Goal: Task Accomplishment & Management: Complete application form

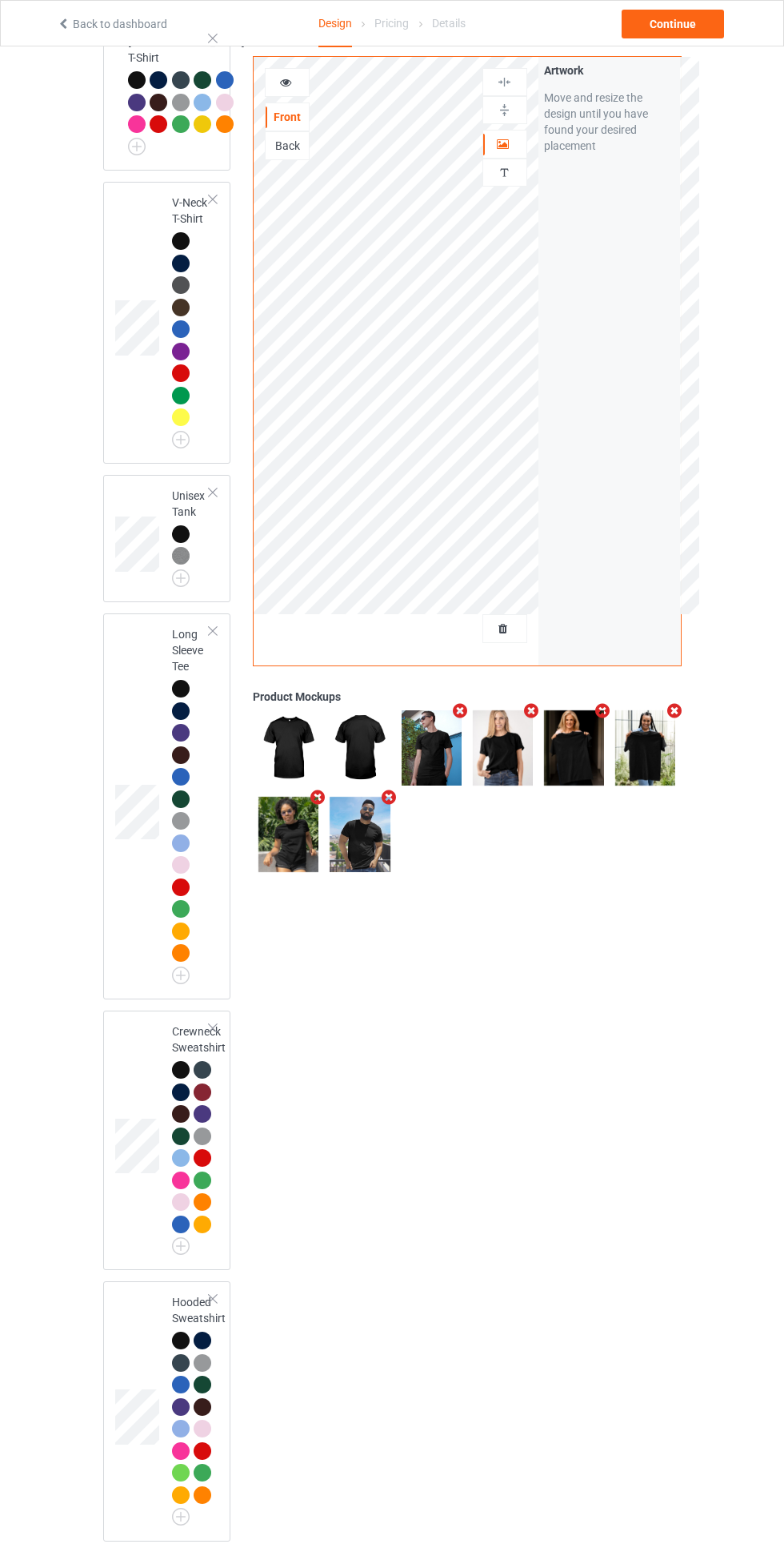
scroll to position [892, 0]
click at [213, 1034] on div at bounding box center [213, 1028] width 11 height 11
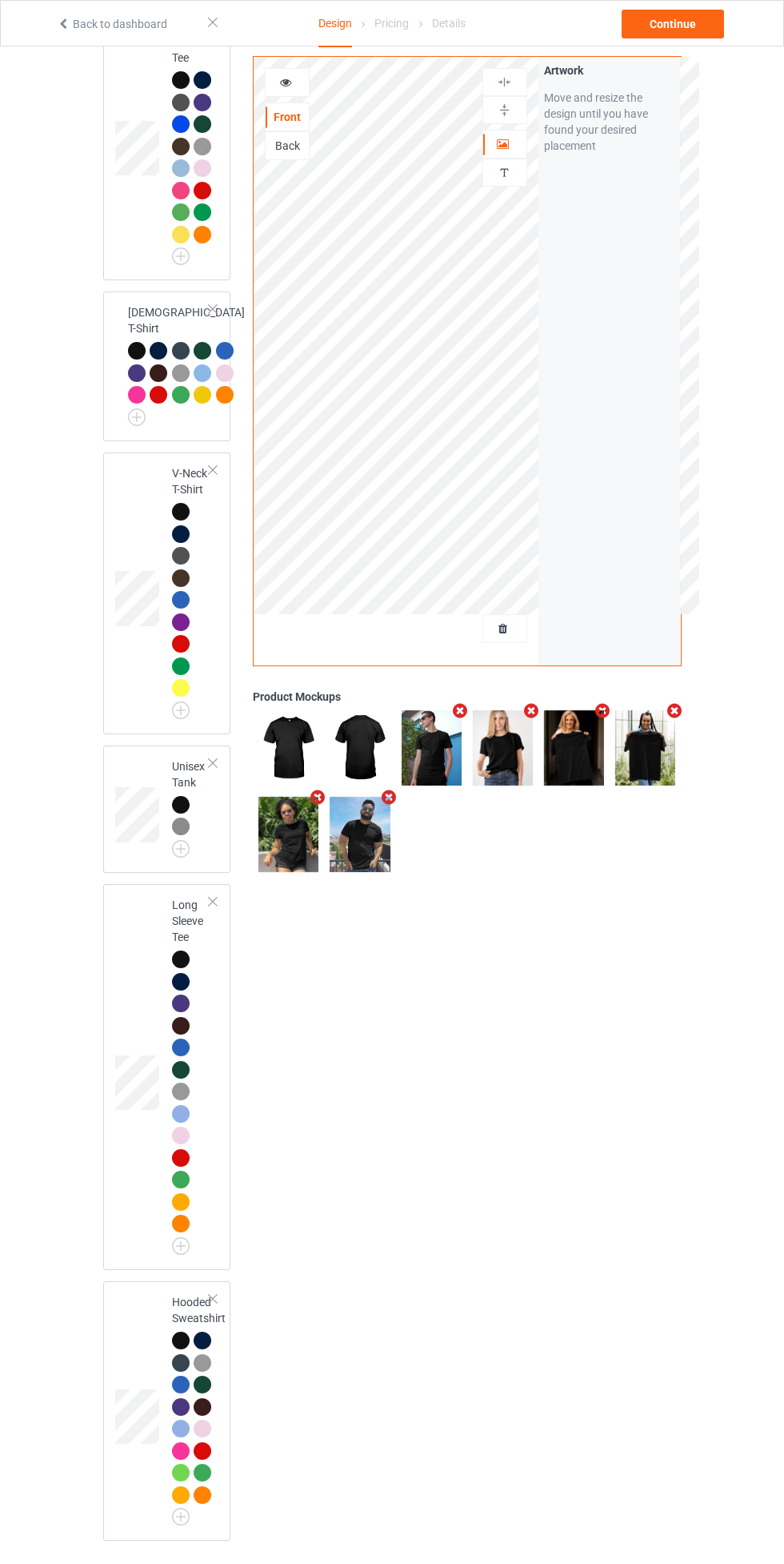
click at [213, 1304] on div at bounding box center [213, 1299] width 11 height 11
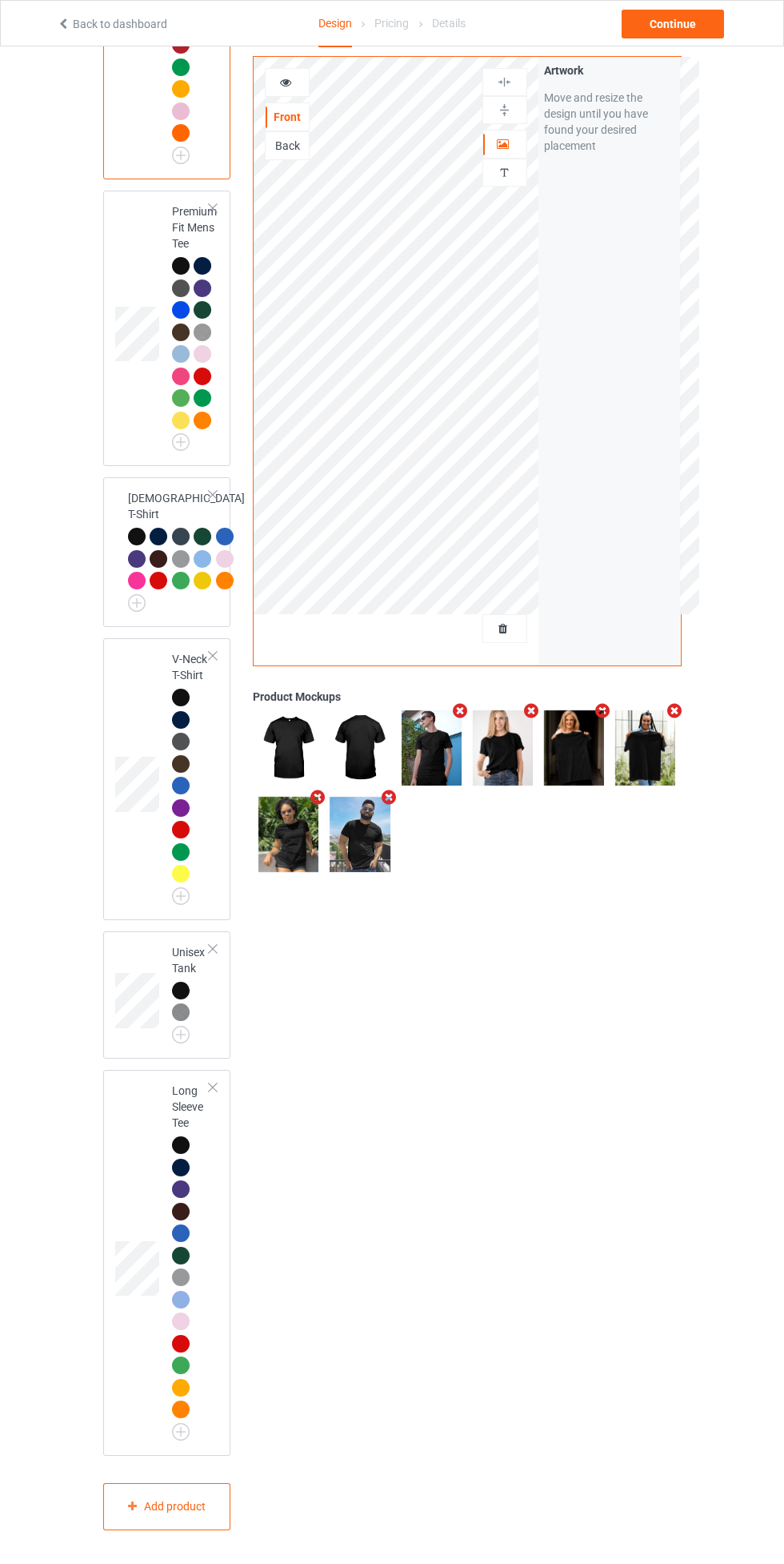
scroll to position [351, 0]
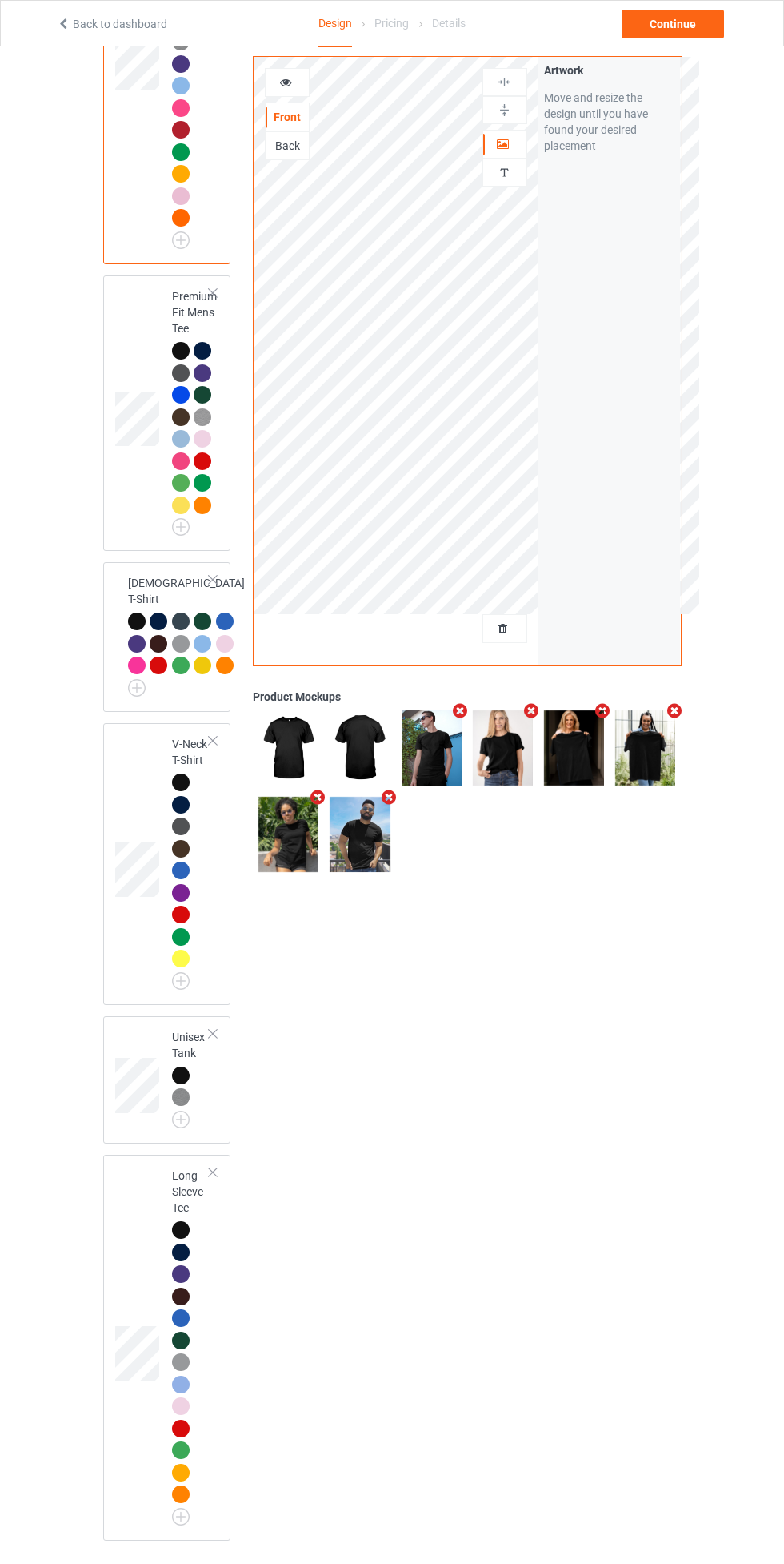
click at [213, 579] on div at bounding box center [213, 580] width 11 height 11
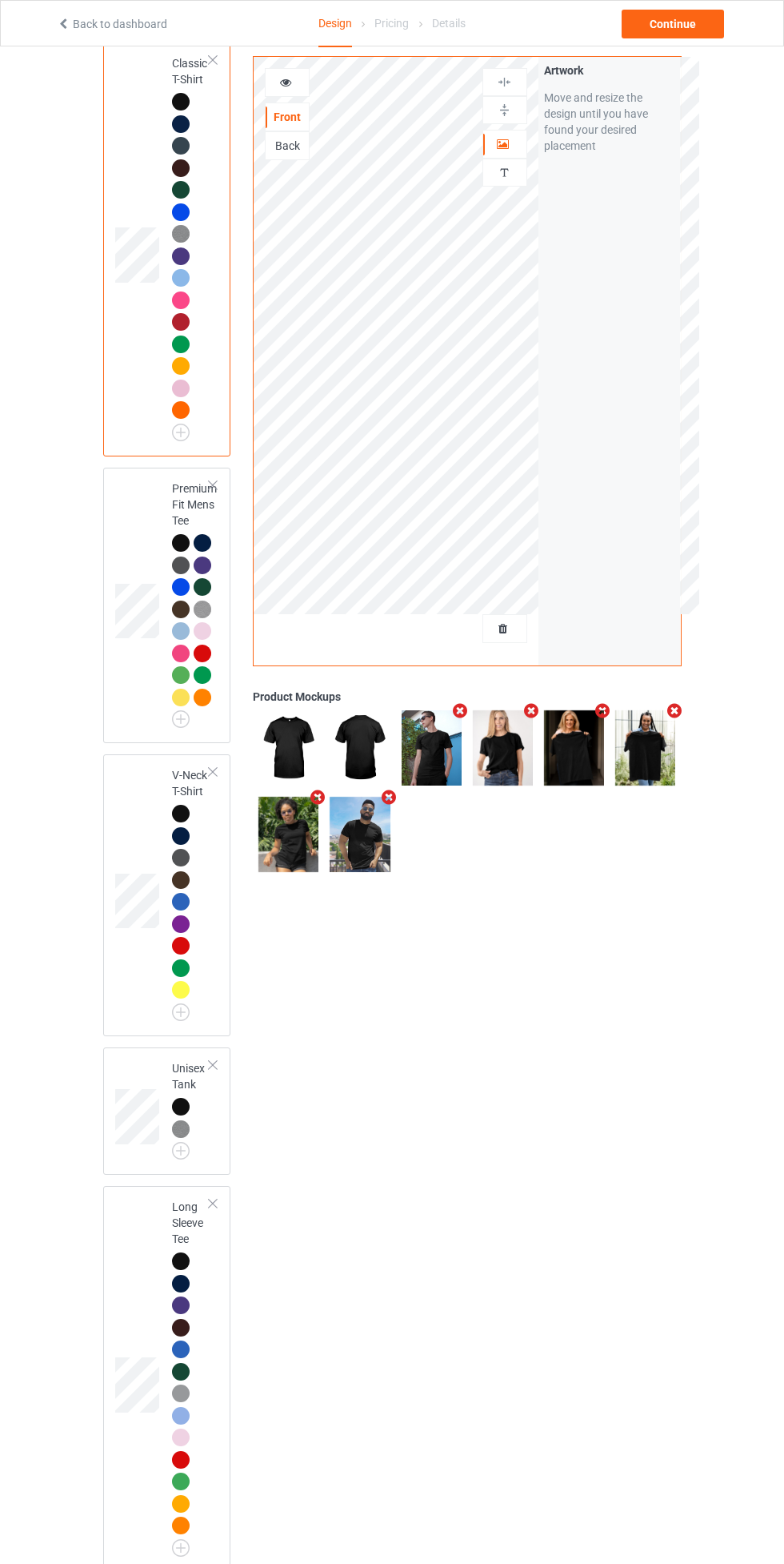
scroll to position [162, 0]
click at [459, 713] on icon "Remove mockup" at bounding box center [460, 710] width 20 height 17
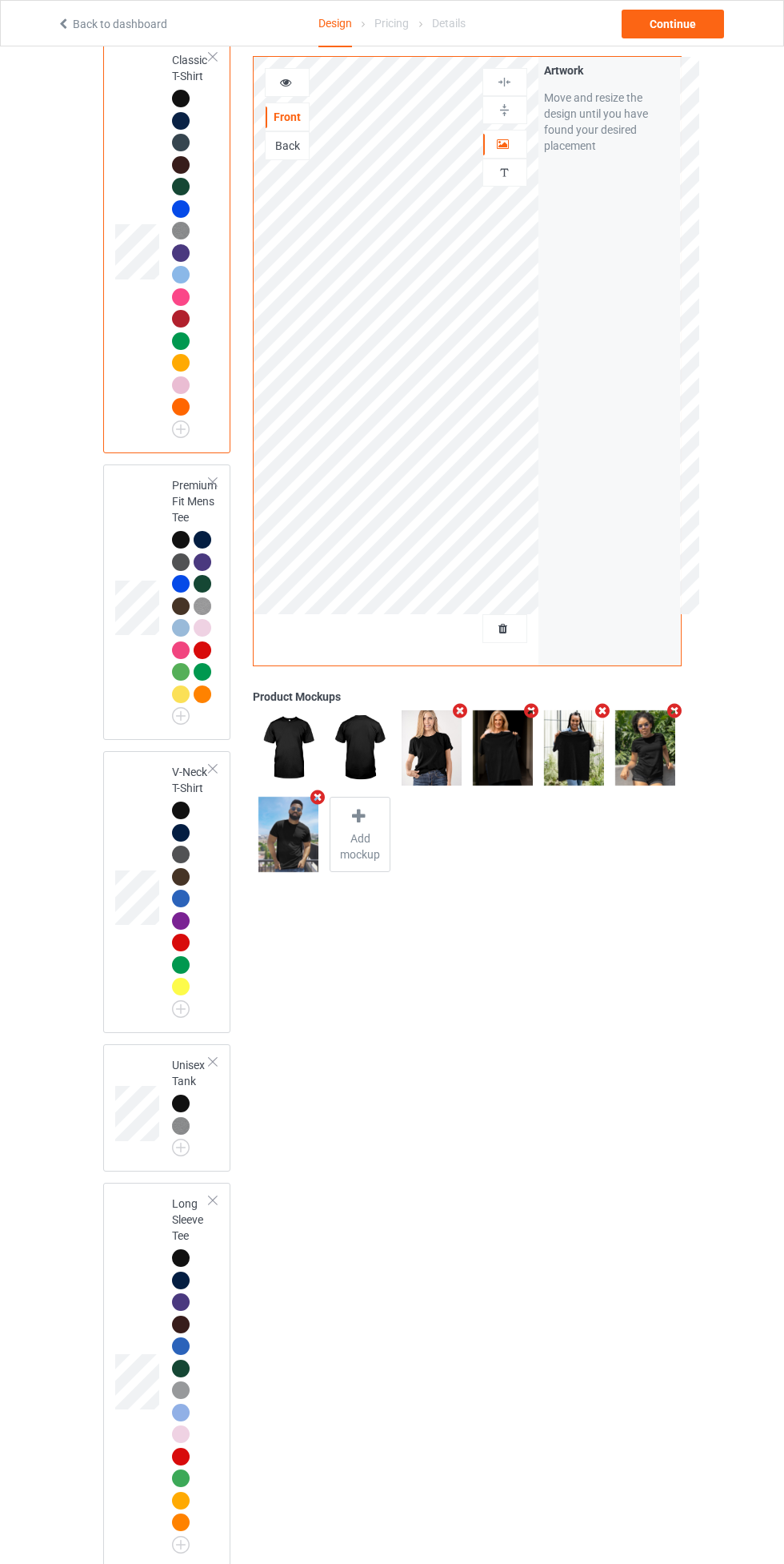
click at [460, 715] on icon "Remove mockup" at bounding box center [460, 710] width 20 height 17
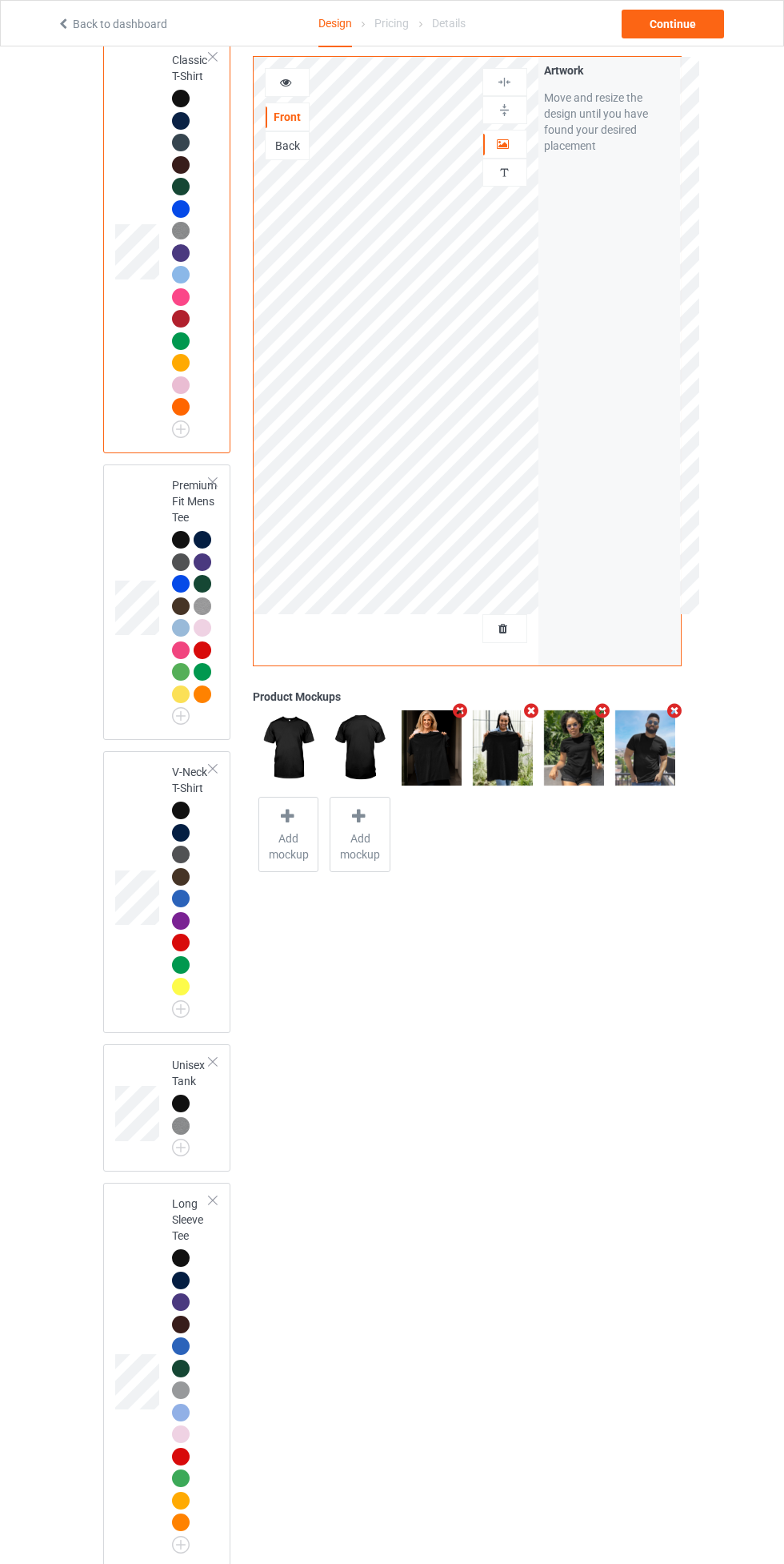
click at [459, 709] on icon "Remove mockup" at bounding box center [460, 710] width 20 height 17
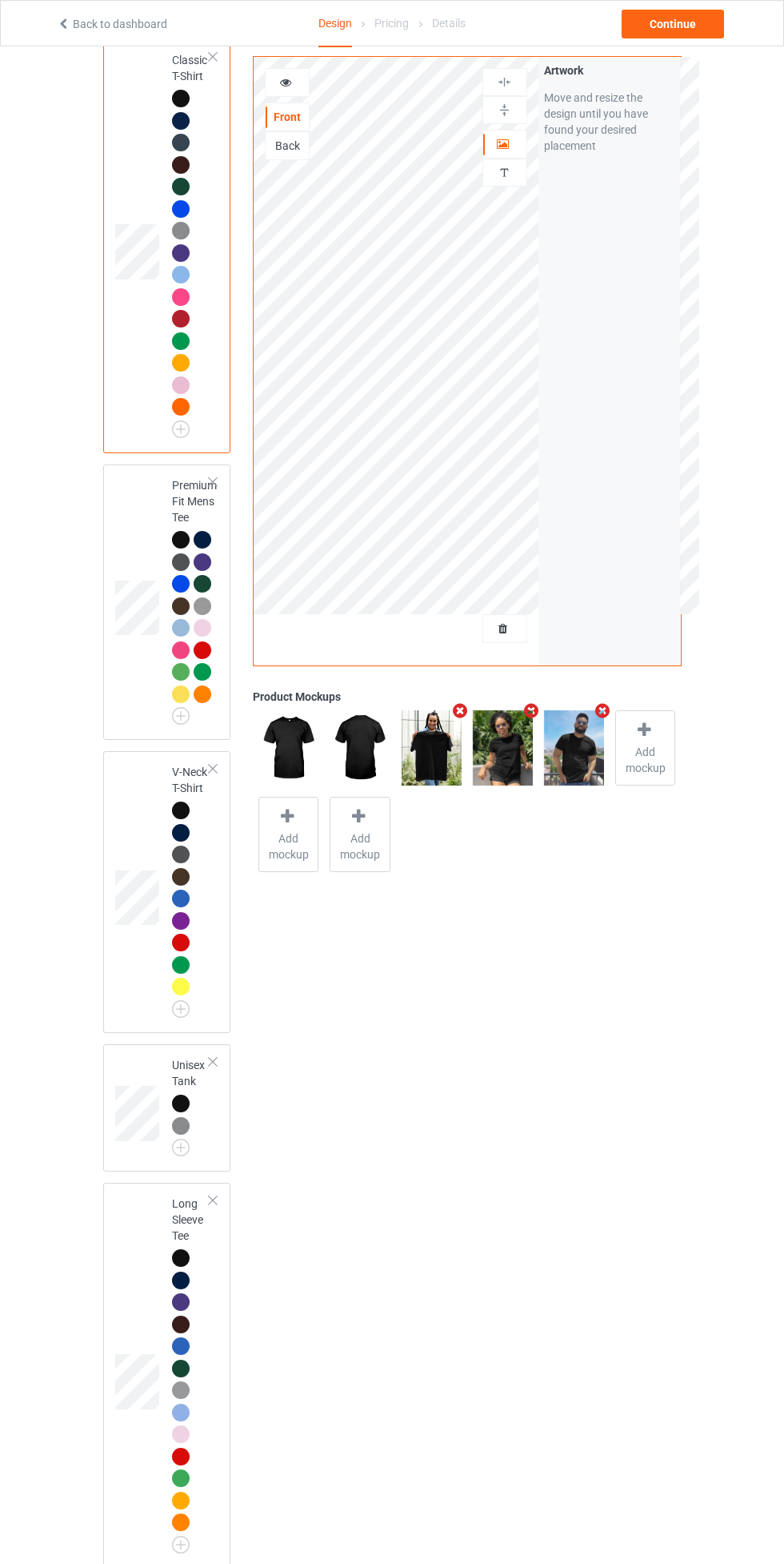
click at [461, 714] on icon "Remove mockup" at bounding box center [460, 710] width 20 height 17
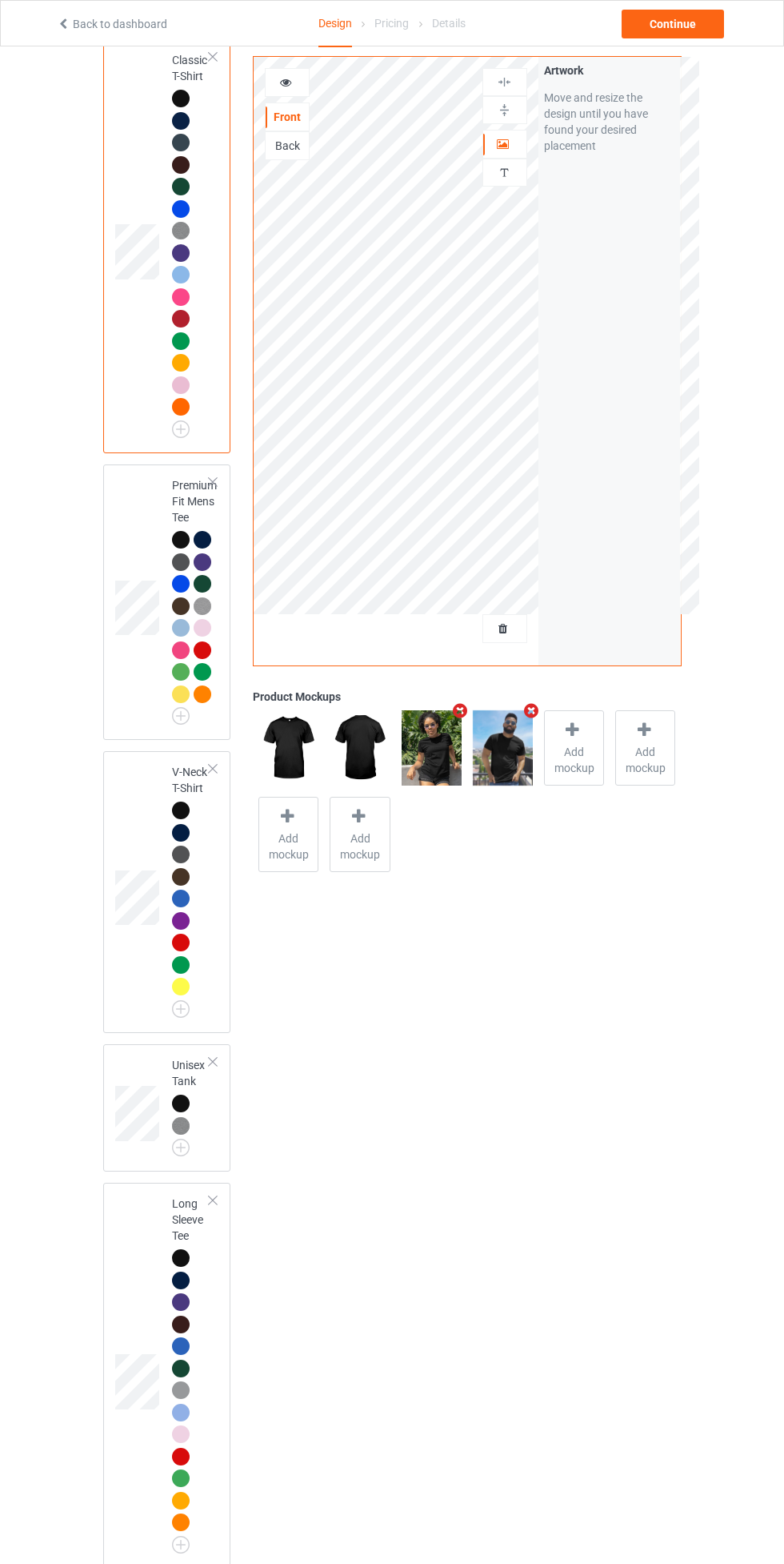
click at [459, 710] on icon "Remove mockup" at bounding box center [460, 710] width 20 height 17
click at [459, 716] on icon "Remove mockup" at bounding box center [460, 710] width 20 height 17
click at [421, 753] on span "Add mockup" at bounding box center [432, 760] width 59 height 32
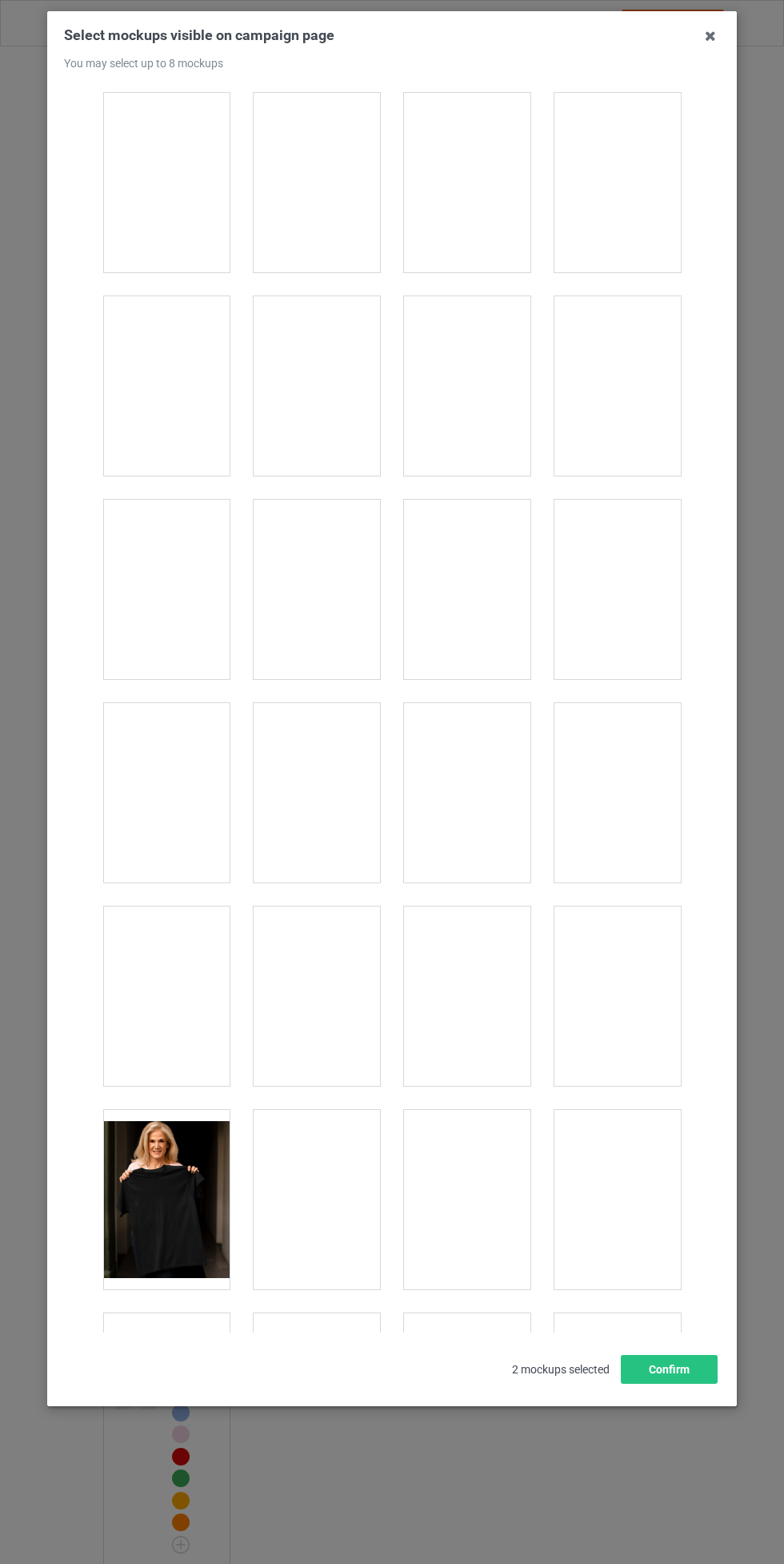
scroll to position [3413, 0]
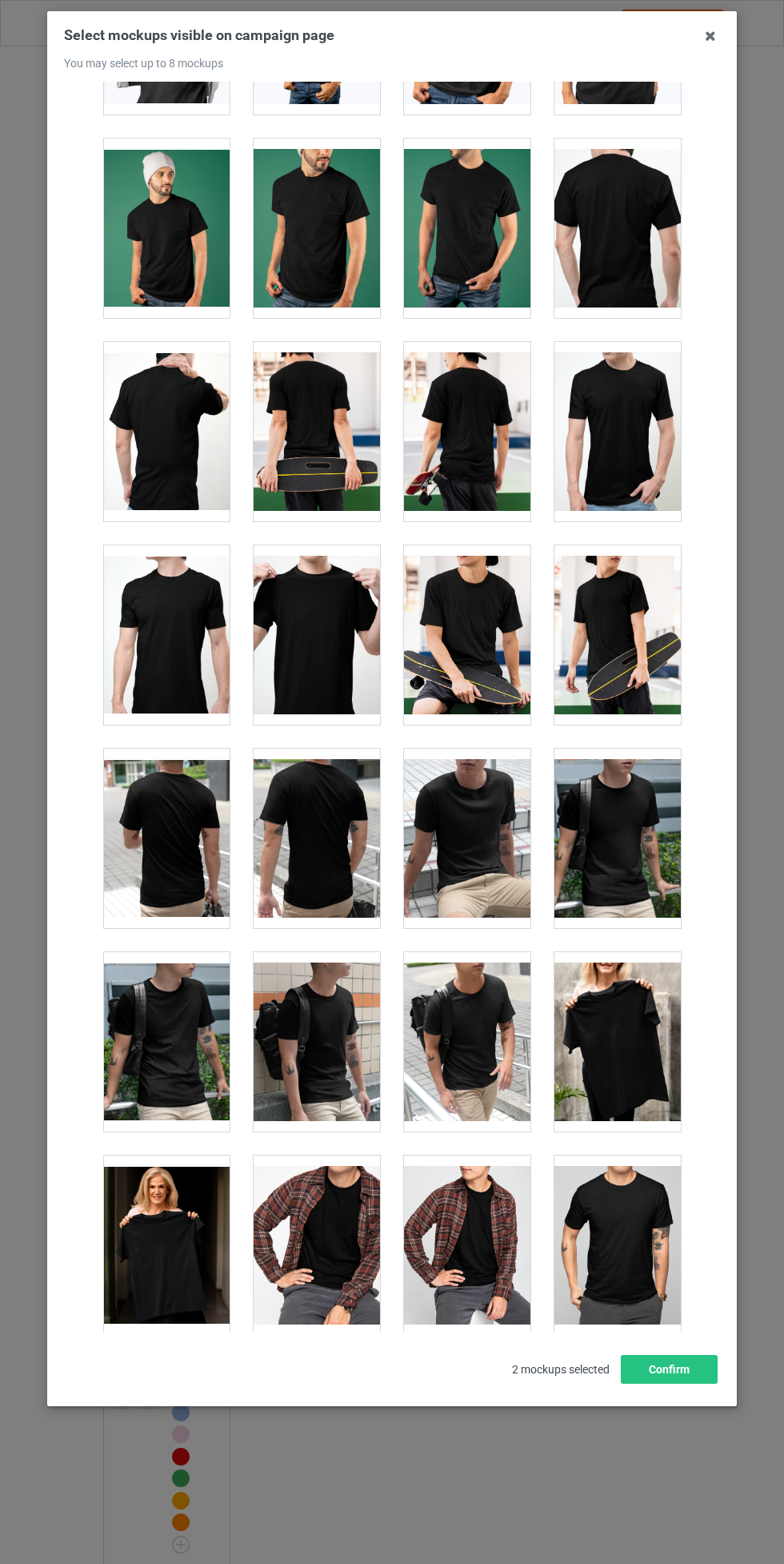
click at [321, 624] on div at bounding box center [317, 634] width 127 height 179
click at [168, 427] on div at bounding box center [166, 431] width 127 height 179
click at [156, 432] on div at bounding box center [166, 431] width 127 height 179
click at [621, 218] on div at bounding box center [617, 228] width 127 height 179
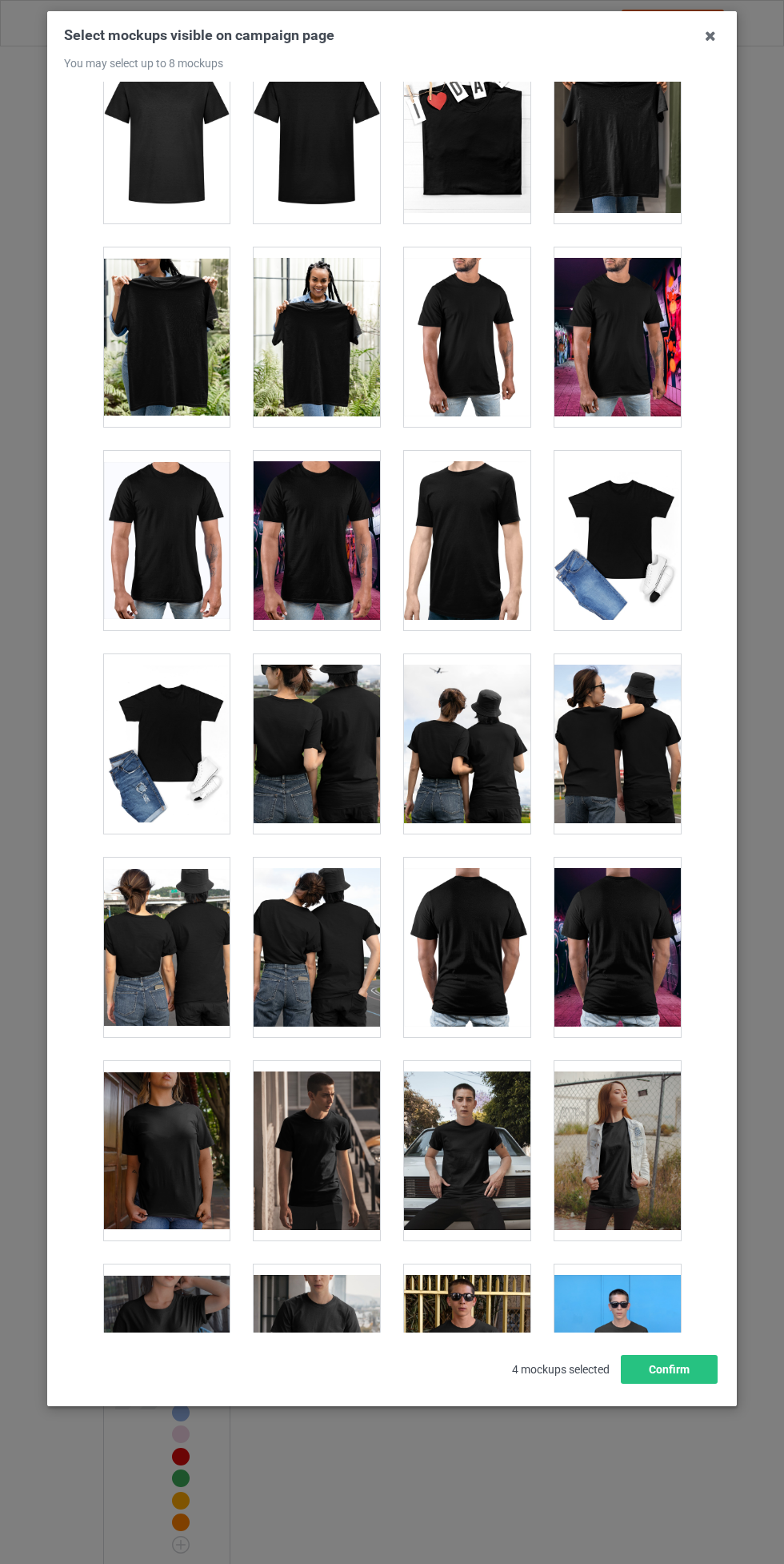
scroll to position [7263, 0]
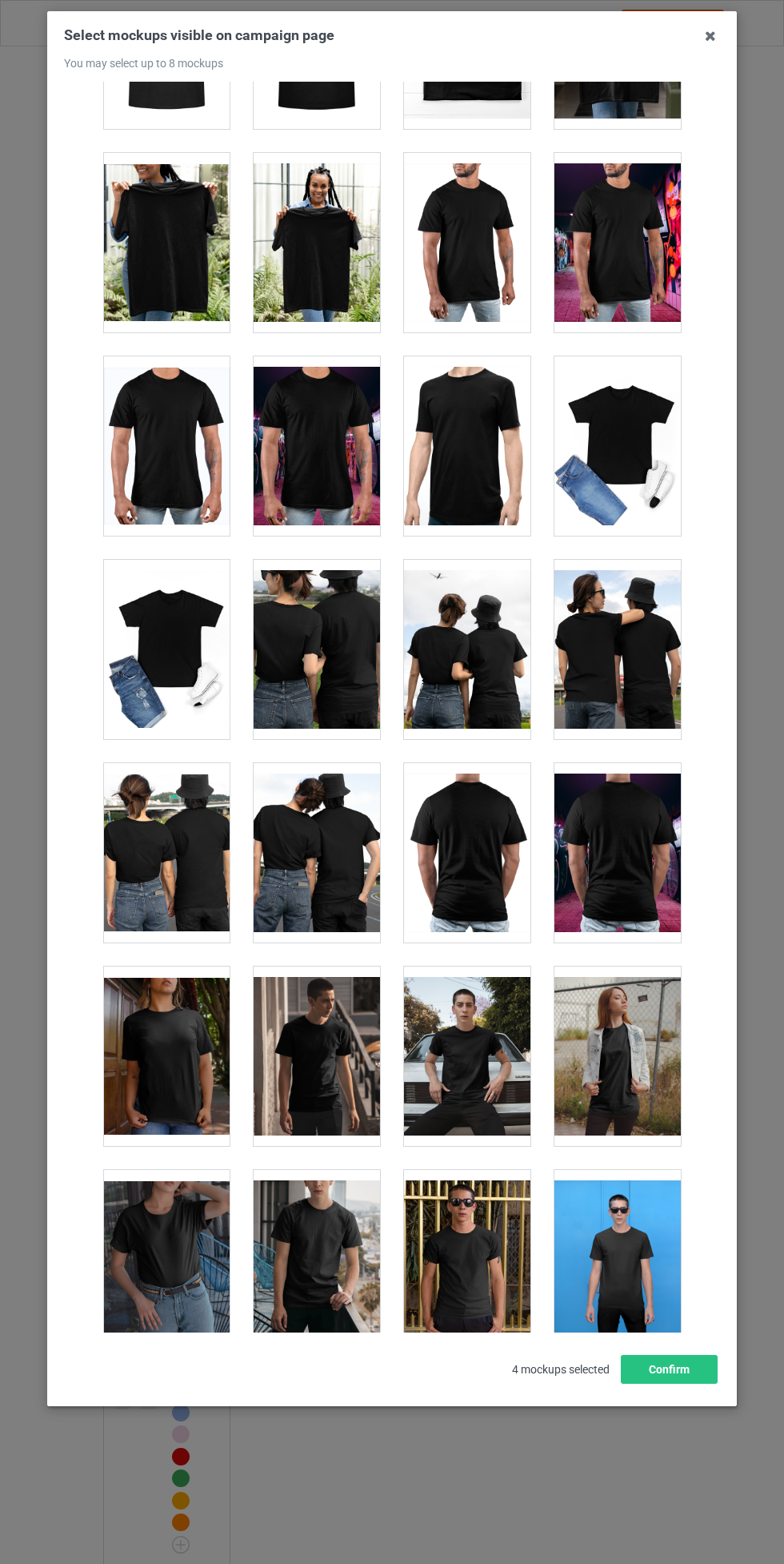
click at [640, 393] on div at bounding box center [617, 446] width 127 height 179
click at [154, 617] on div at bounding box center [166, 649] width 127 height 179
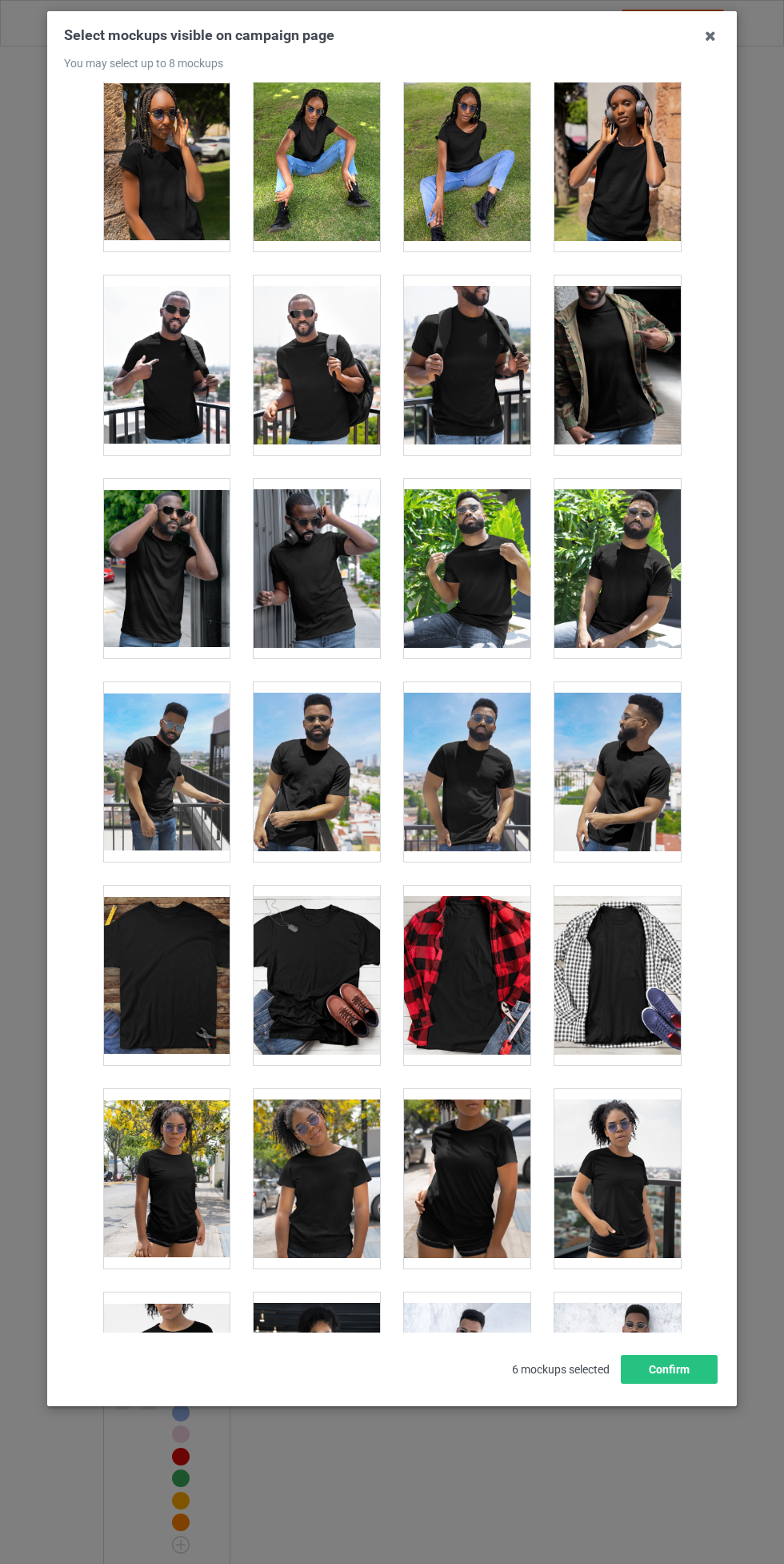
scroll to position [9985, 0]
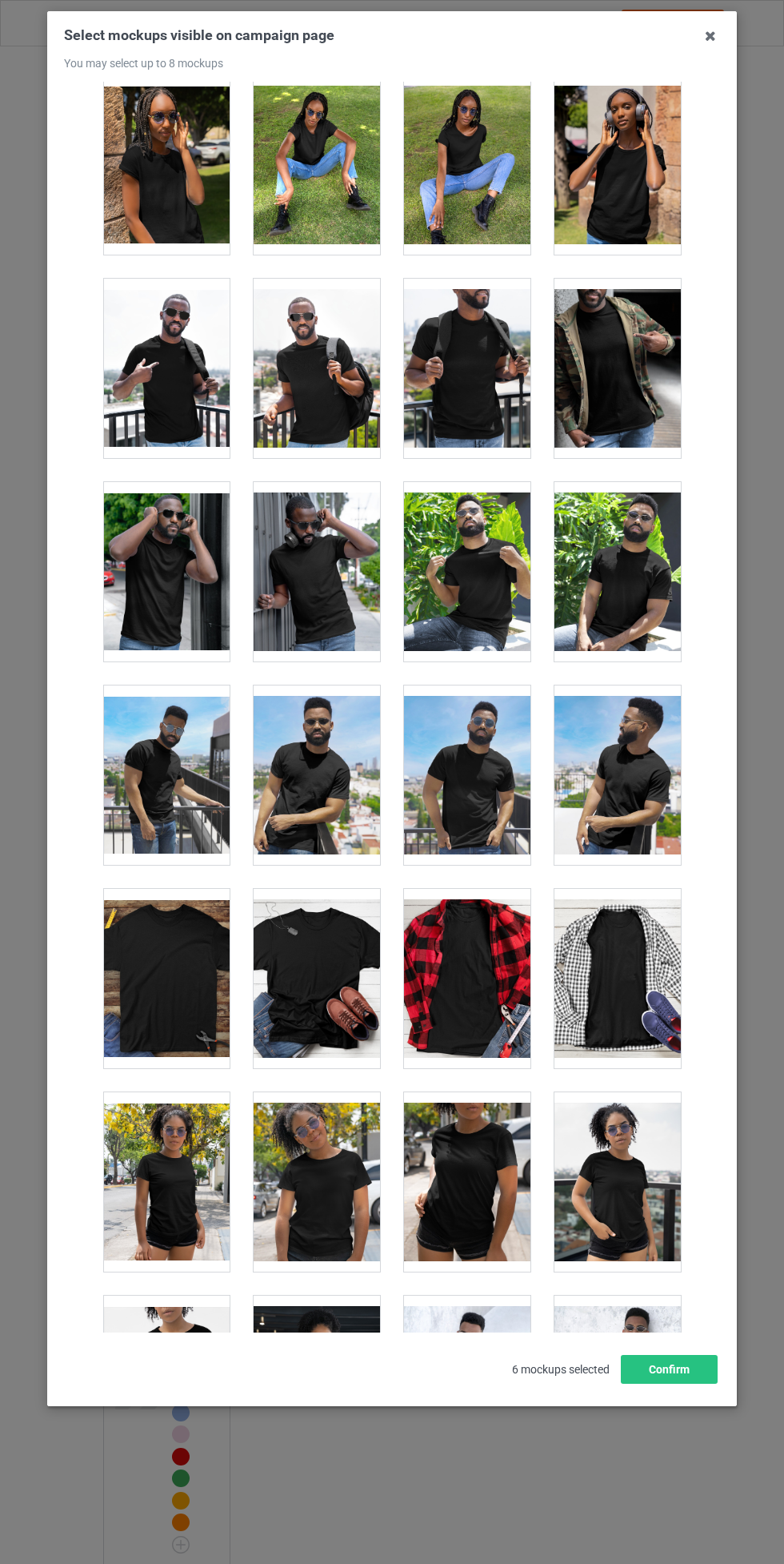
click at [610, 947] on div at bounding box center [617, 979] width 127 height 179
click at [488, 969] on div at bounding box center [467, 979] width 127 height 179
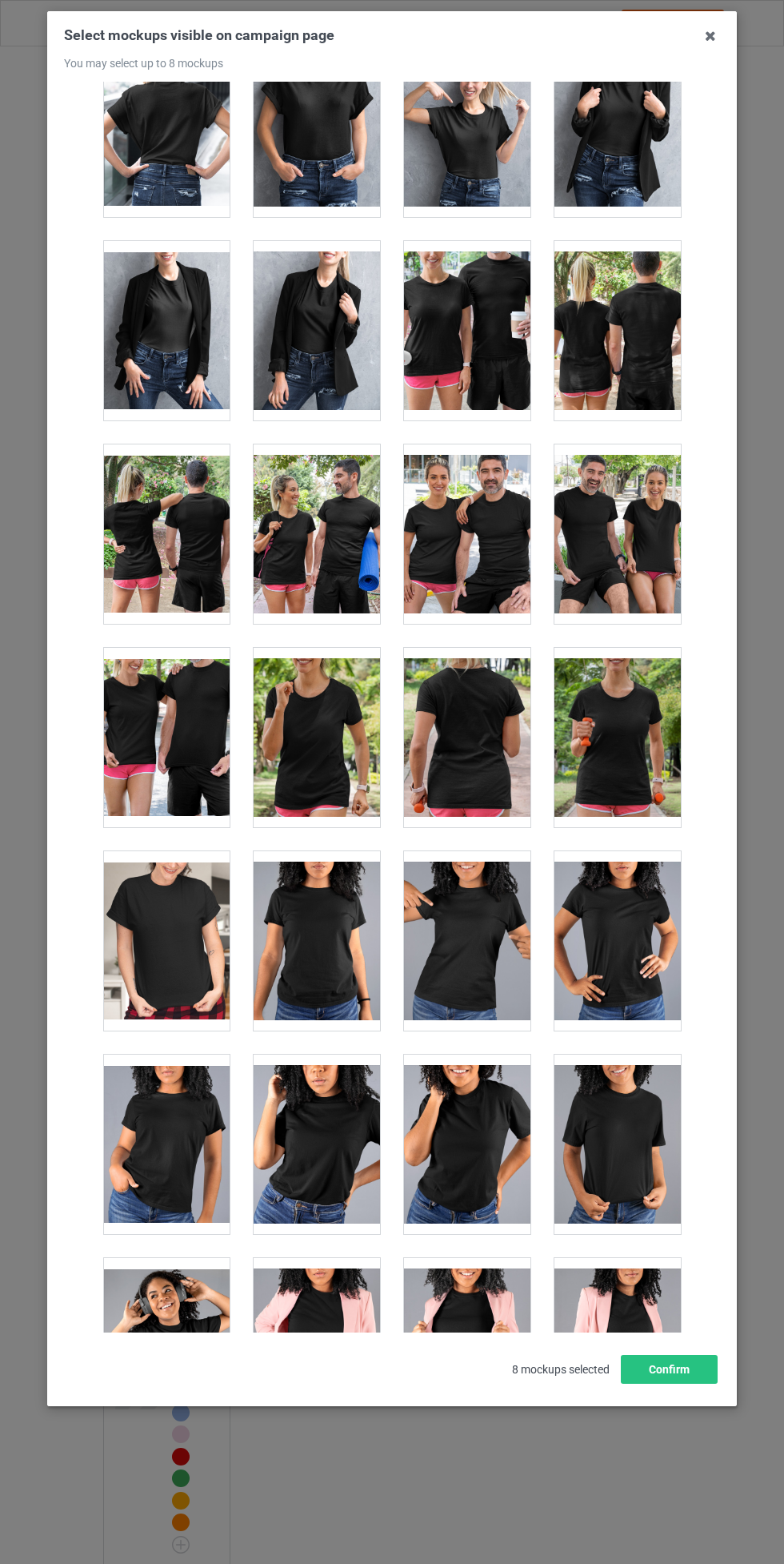
scroll to position [19995, 0]
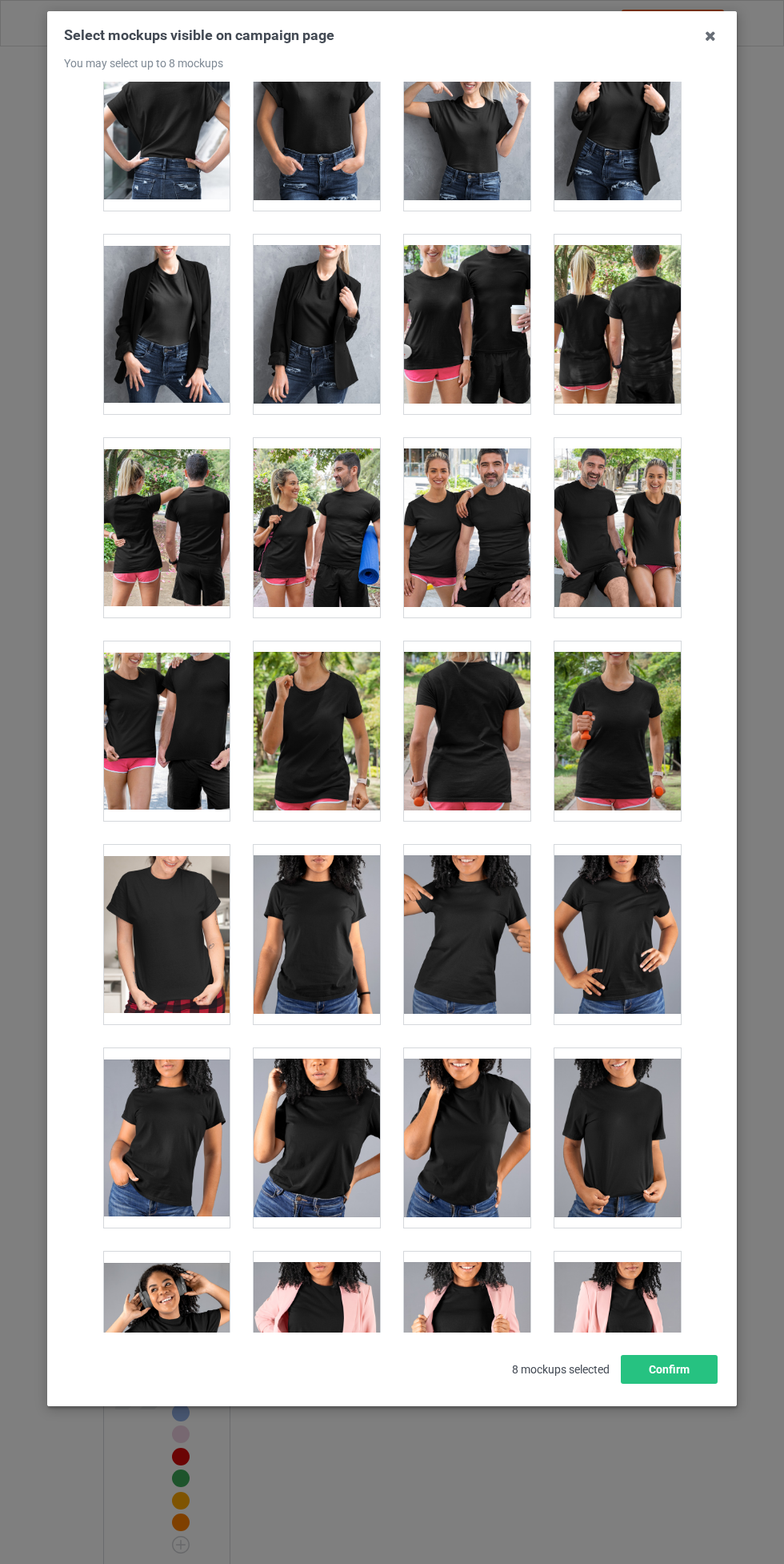
click at [353, 1088] on div at bounding box center [317, 1138] width 127 height 179
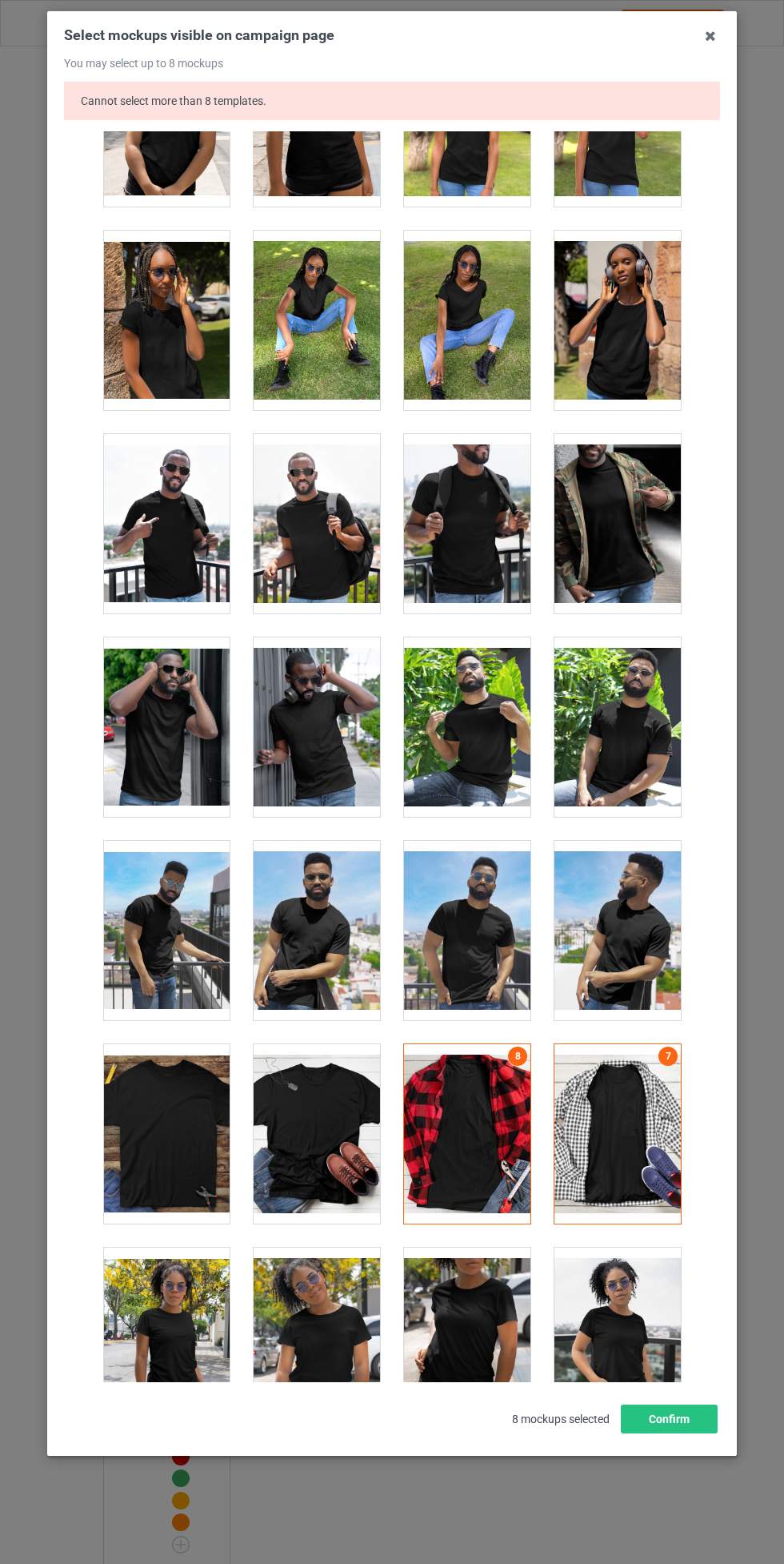
scroll to position [9881, 0]
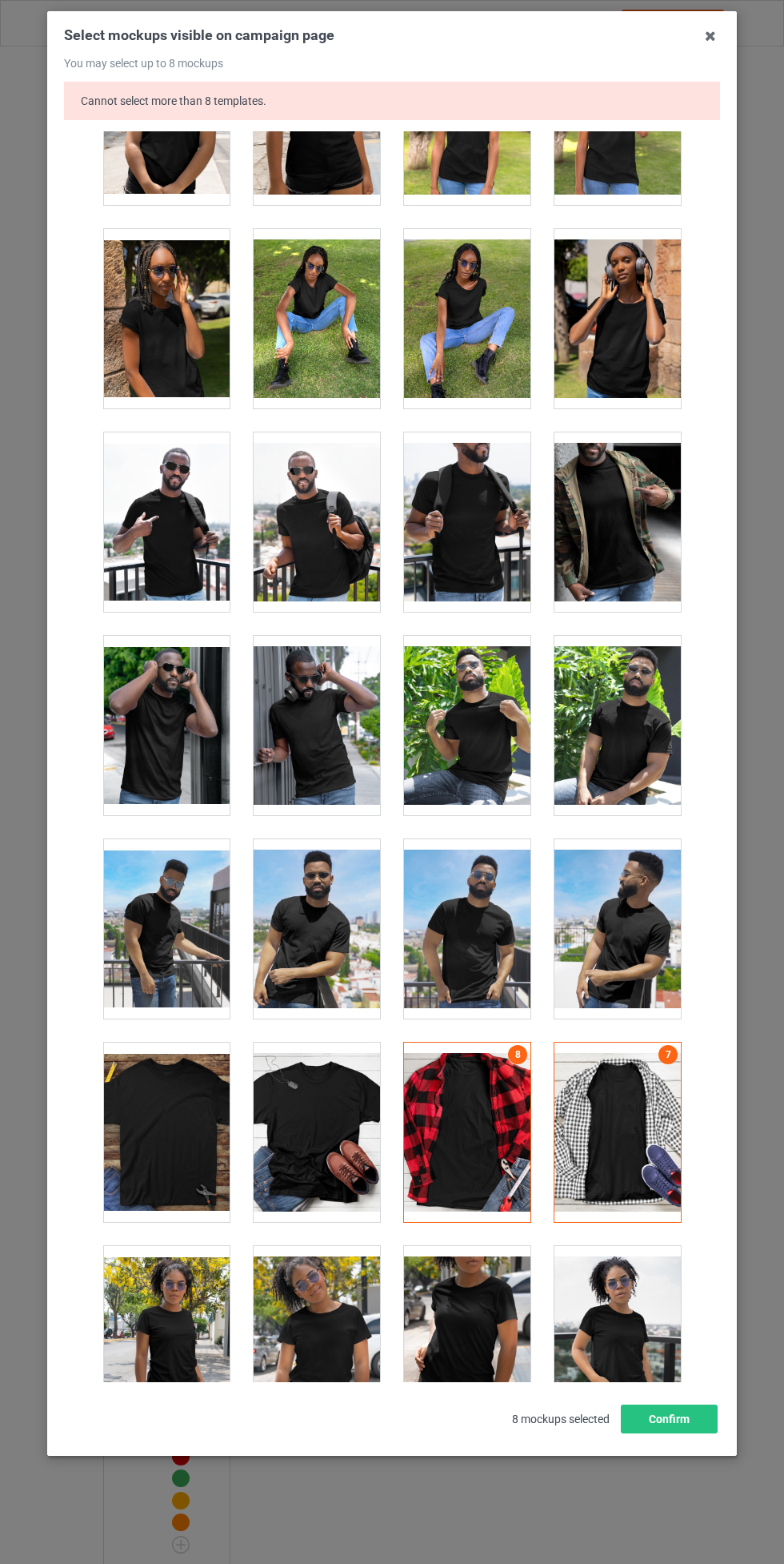
click at [479, 1106] on div at bounding box center [467, 1132] width 127 height 179
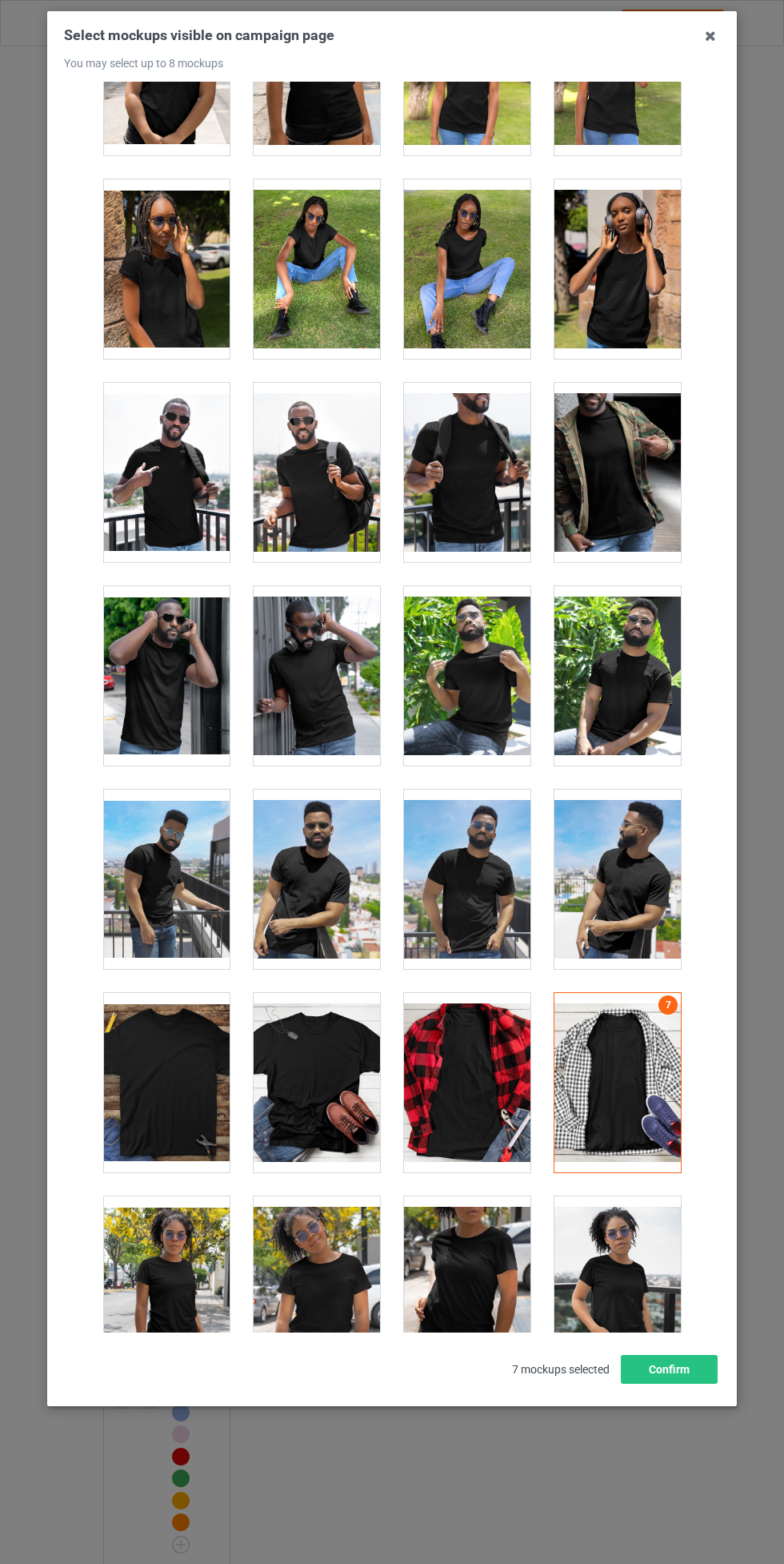
click at [641, 1096] on div at bounding box center [617, 1083] width 127 height 179
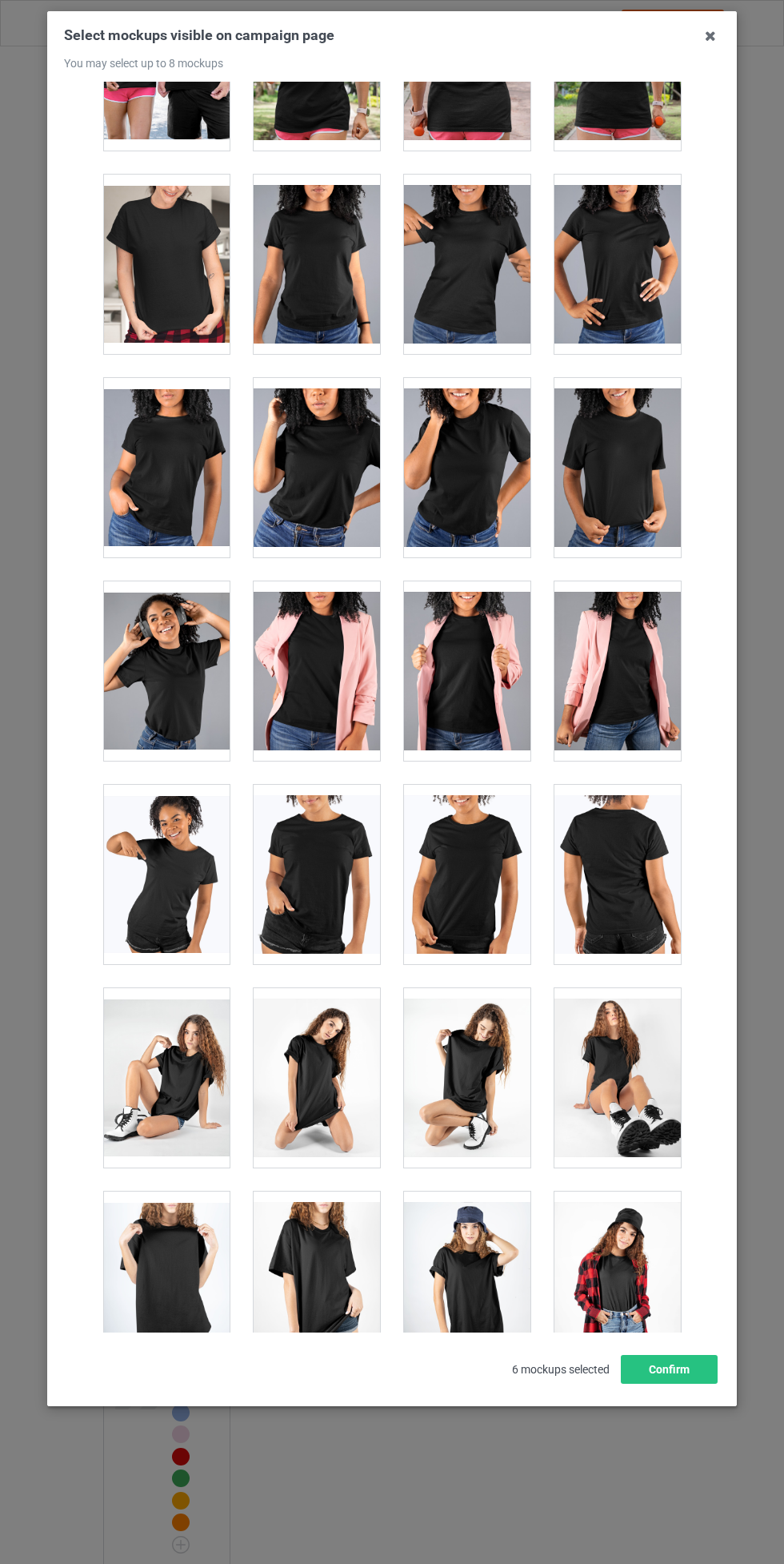
scroll to position [20660, 0]
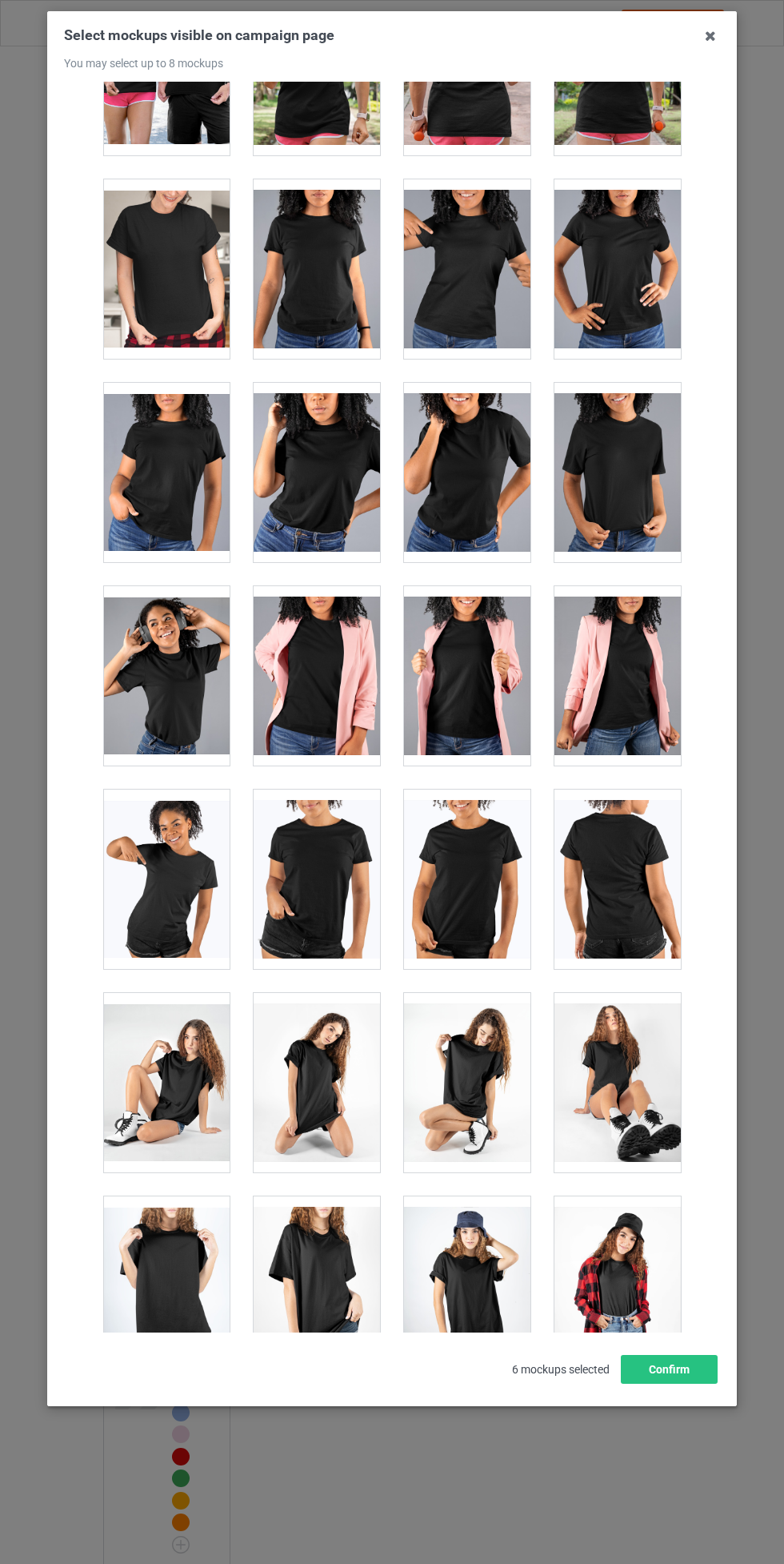
click at [467, 835] on div at bounding box center [467, 879] width 127 height 179
click at [342, 860] on div at bounding box center [317, 879] width 127 height 179
click at [504, 842] on div at bounding box center [467, 879] width 127 height 179
click at [616, 820] on div at bounding box center [617, 879] width 127 height 179
click at [666, 1383] on button "Confirm" at bounding box center [670, 1370] width 97 height 29
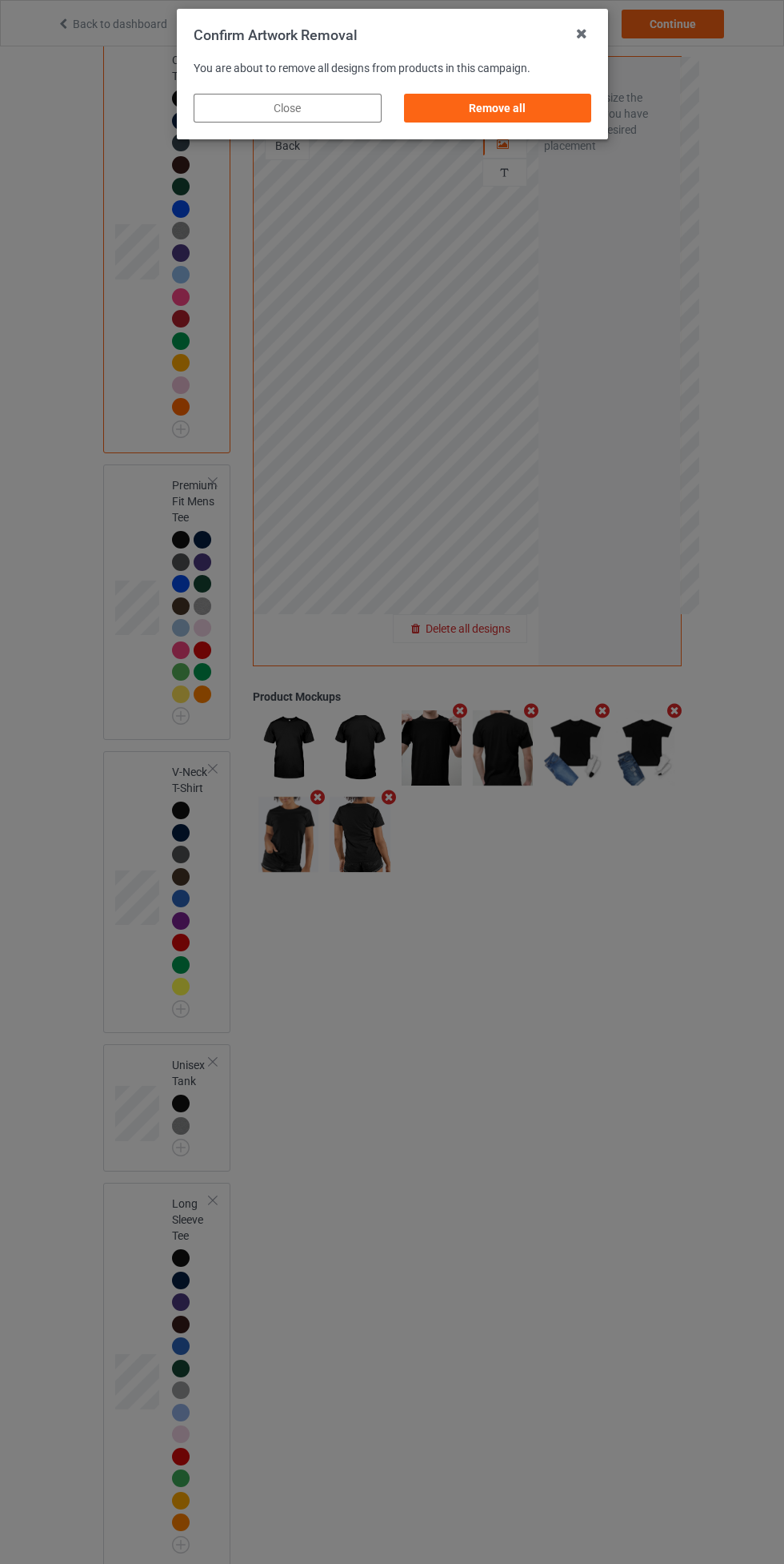
click at [496, 109] on div "Remove all" at bounding box center [497, 108] width 188 height 29
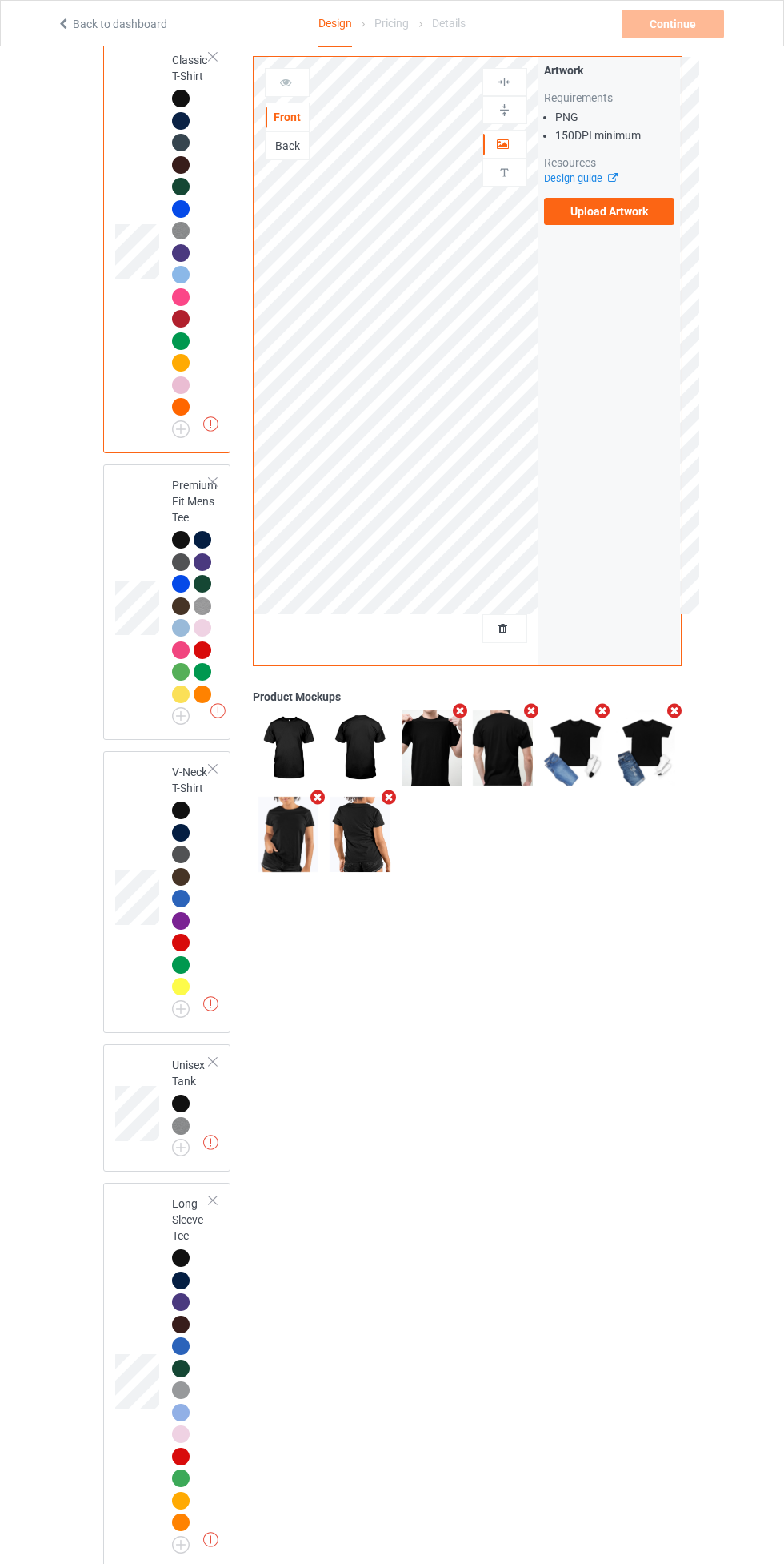
click at [583, 245] on div "Artwork Requirements PNG 150 DPI minimum Resources Design guide Upload Artwork" at bounding box center [609, 361] width 143 height 609
click at [599, 212] on label "Upload Artwork" at bounding box center [609, 211] width 131 height 27
click at [0, 0] on input "Upload Artwork" at bounding box center [0, 0] width 0 height 0
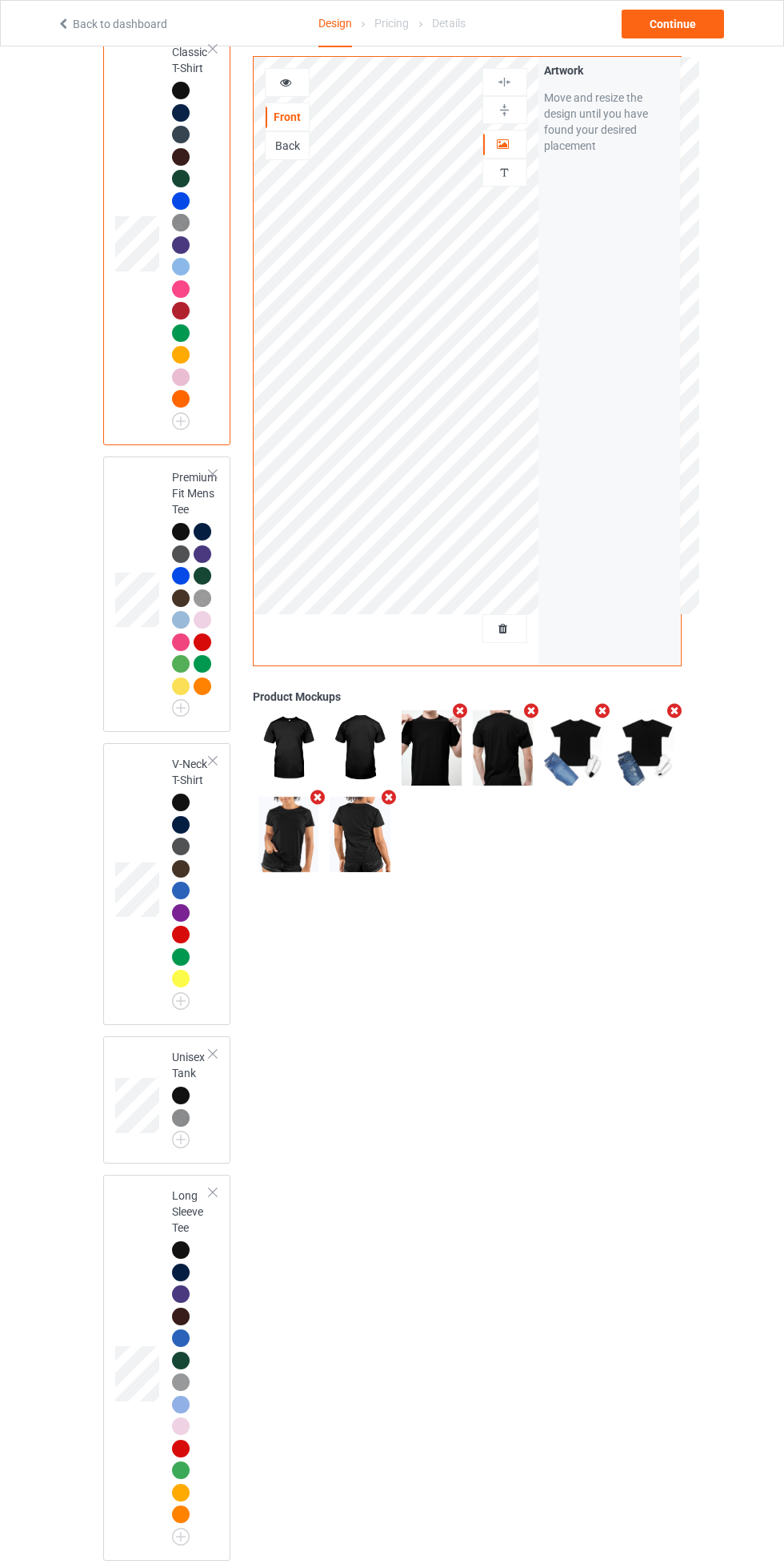
scroll to position [162, 0]
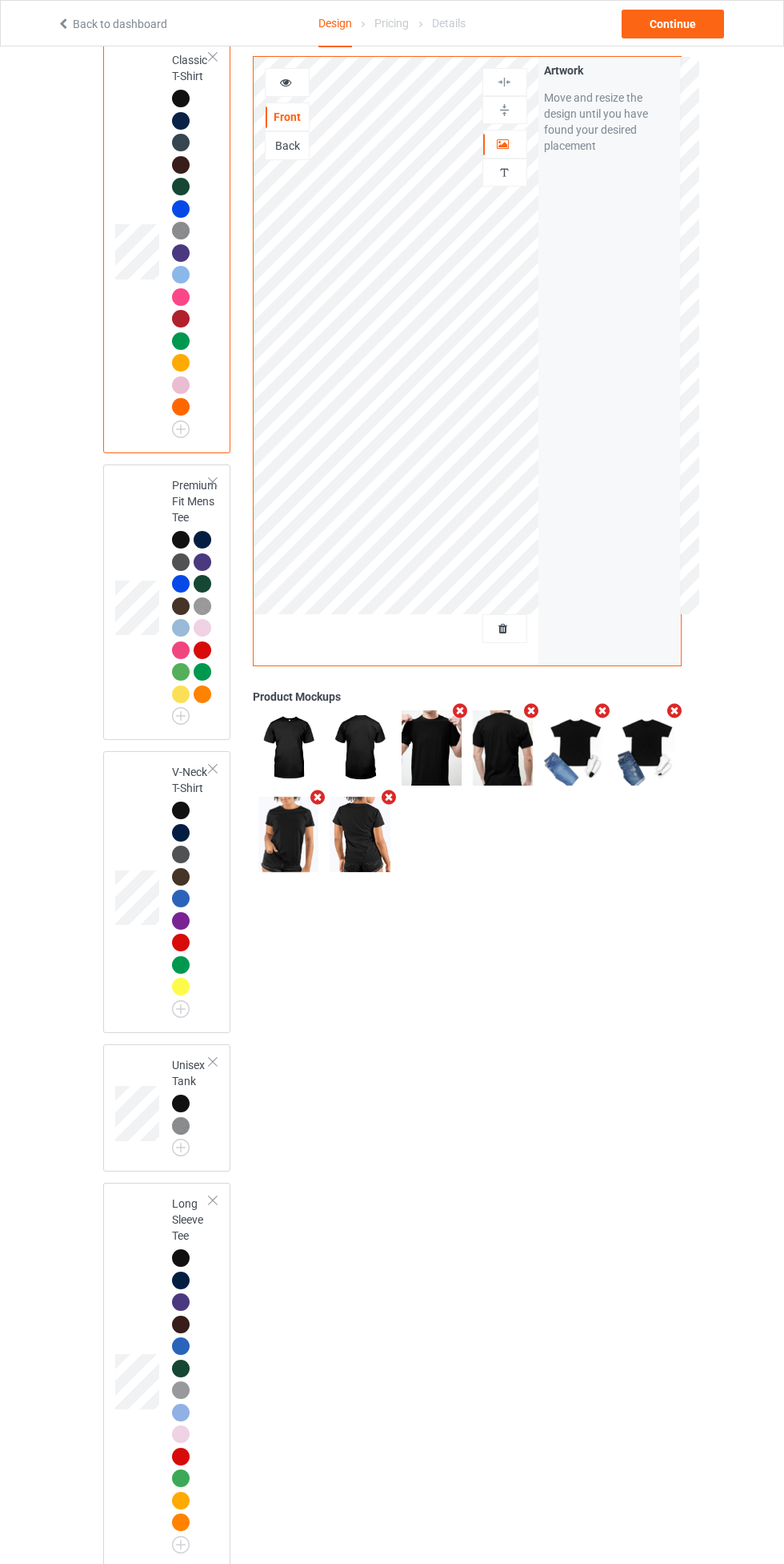
click at [183, 1259] on div at bounding box center [181, 1258] width 18 height 18
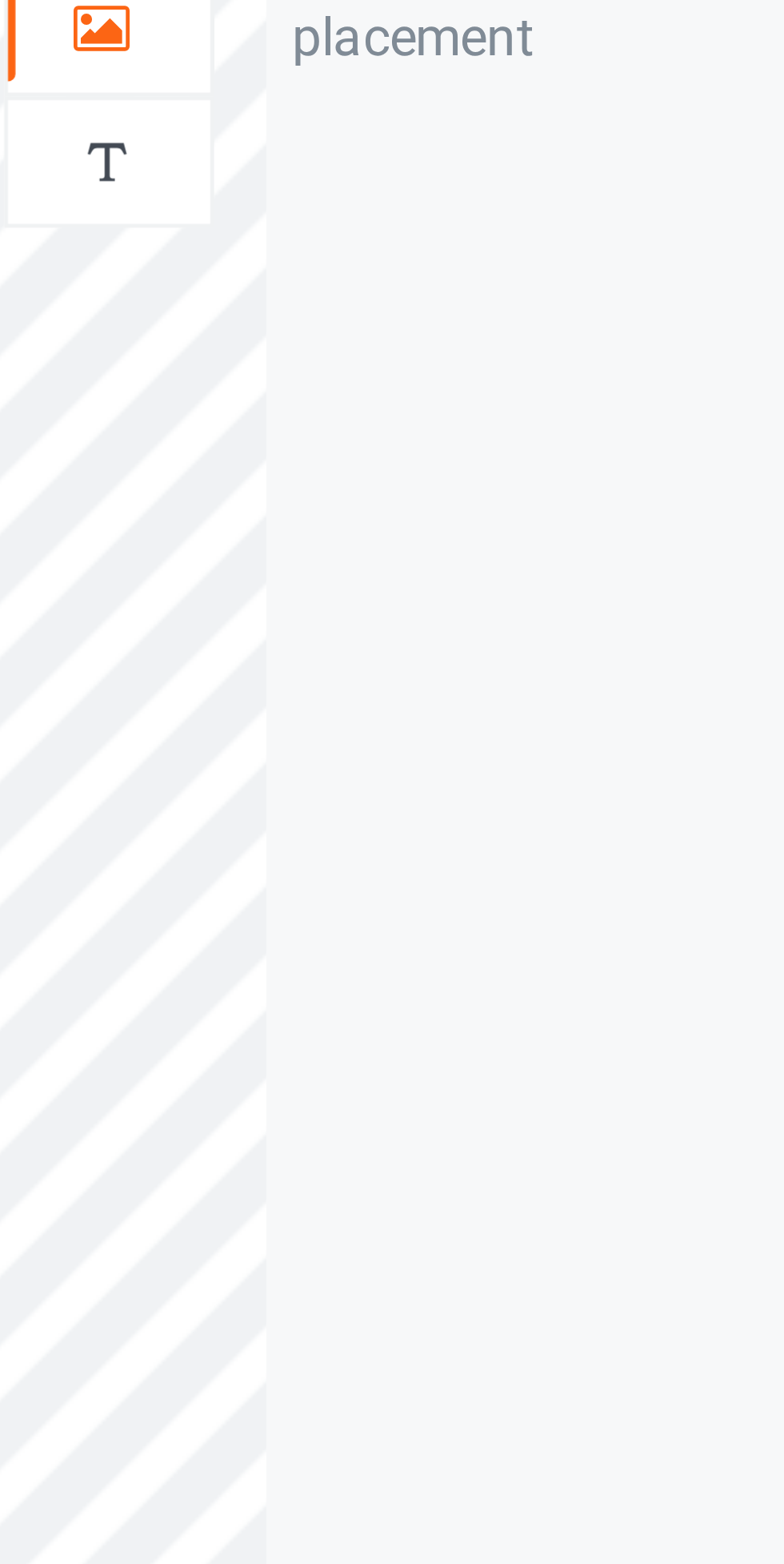
scroll to position [157, 0]
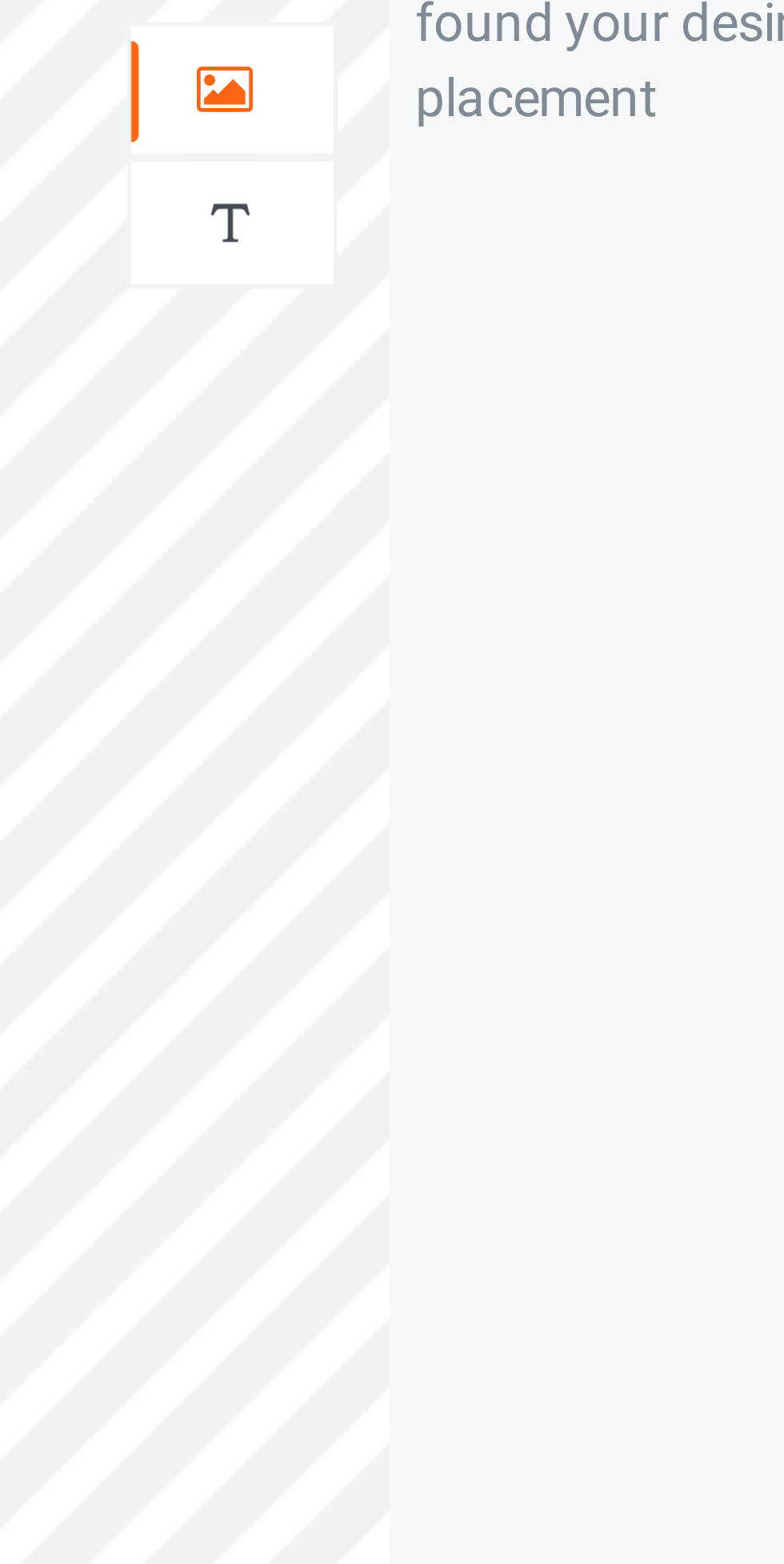
click at [516, 148] on div at bounding box center [505, 144] width 44 height 16
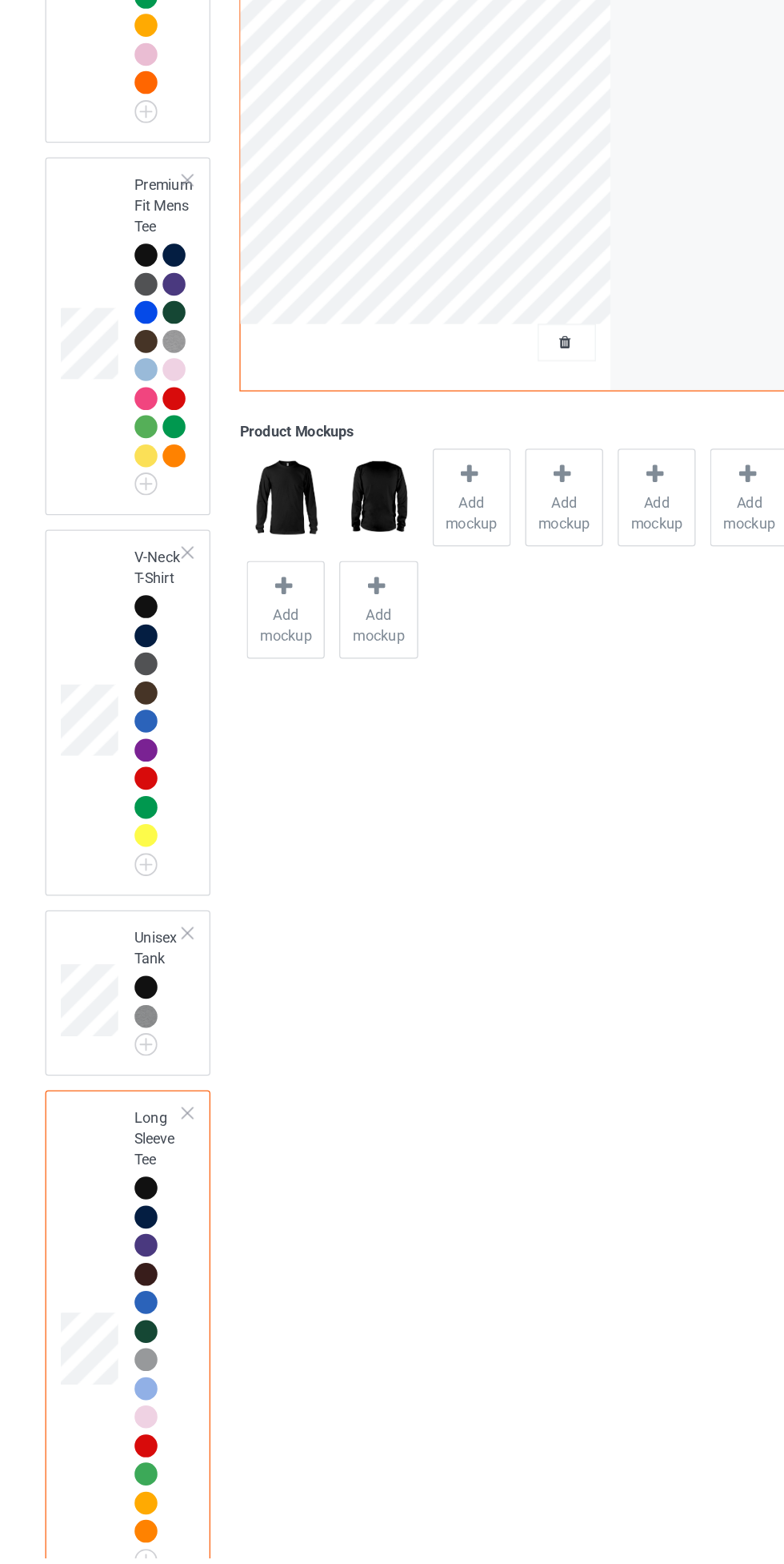
scroll to position [162, 0]
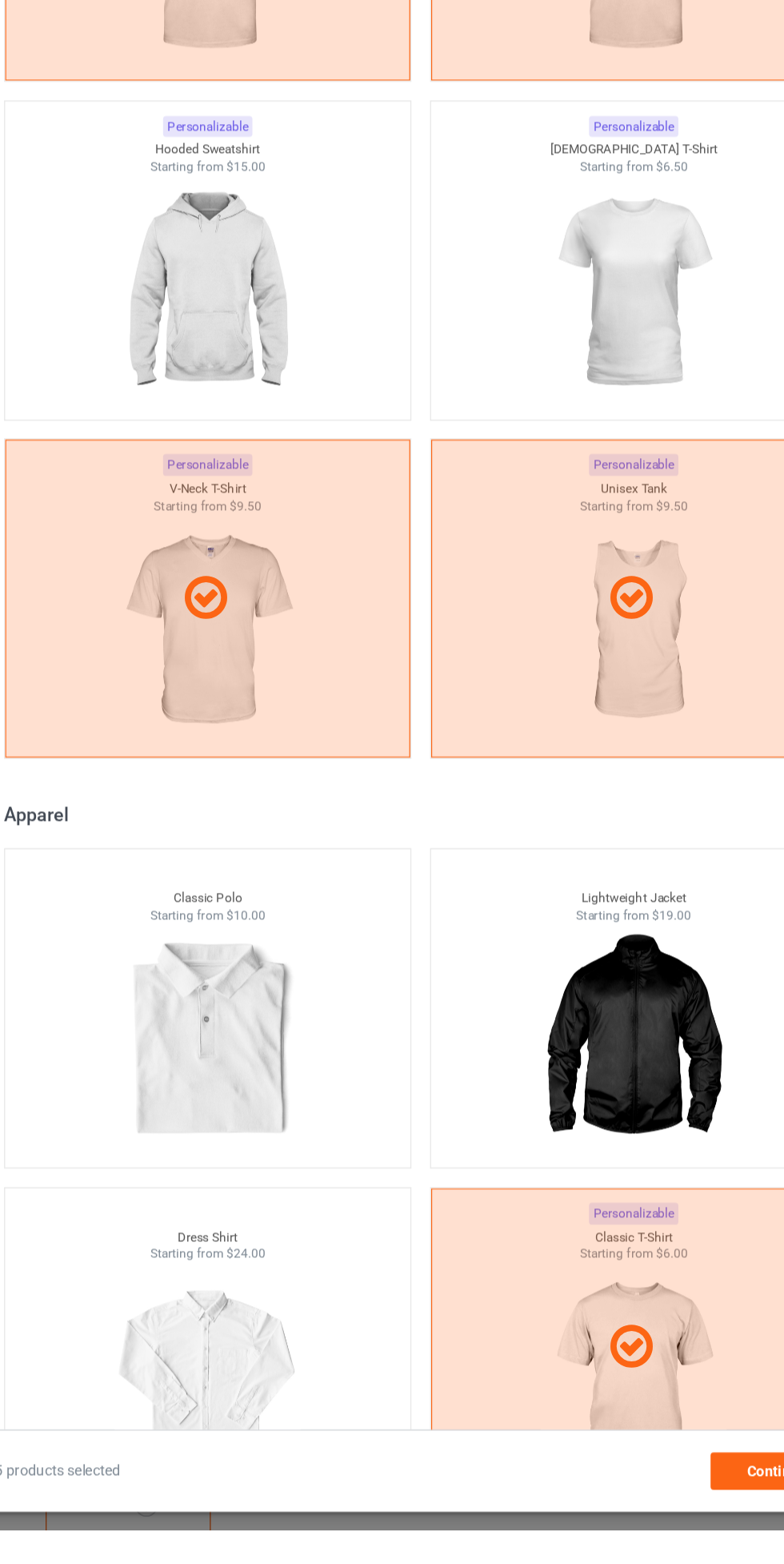
scroll to position [857, 0]
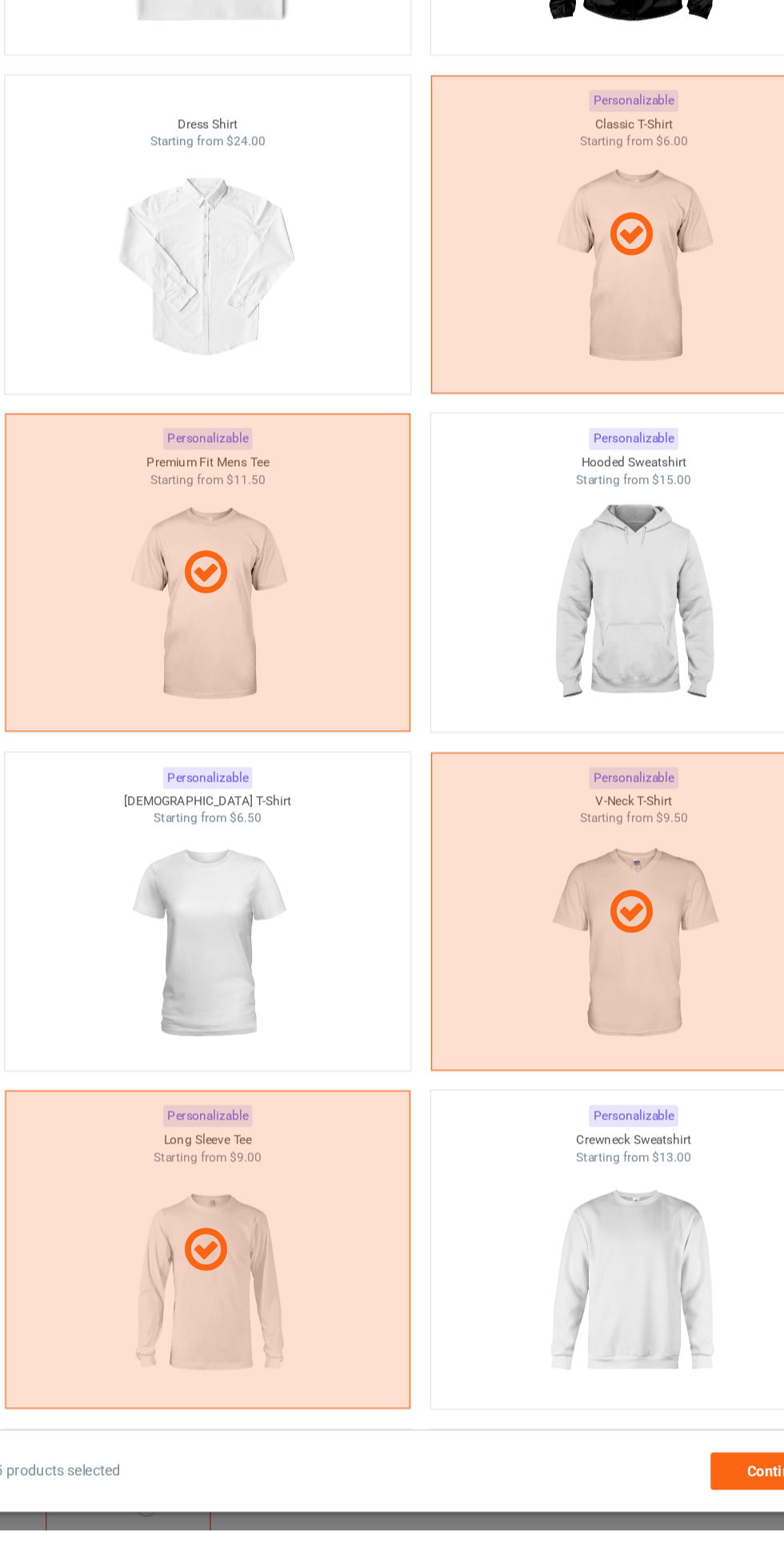
click at [610, 876] on img at bounding box center [556, 851] width 143 height 179
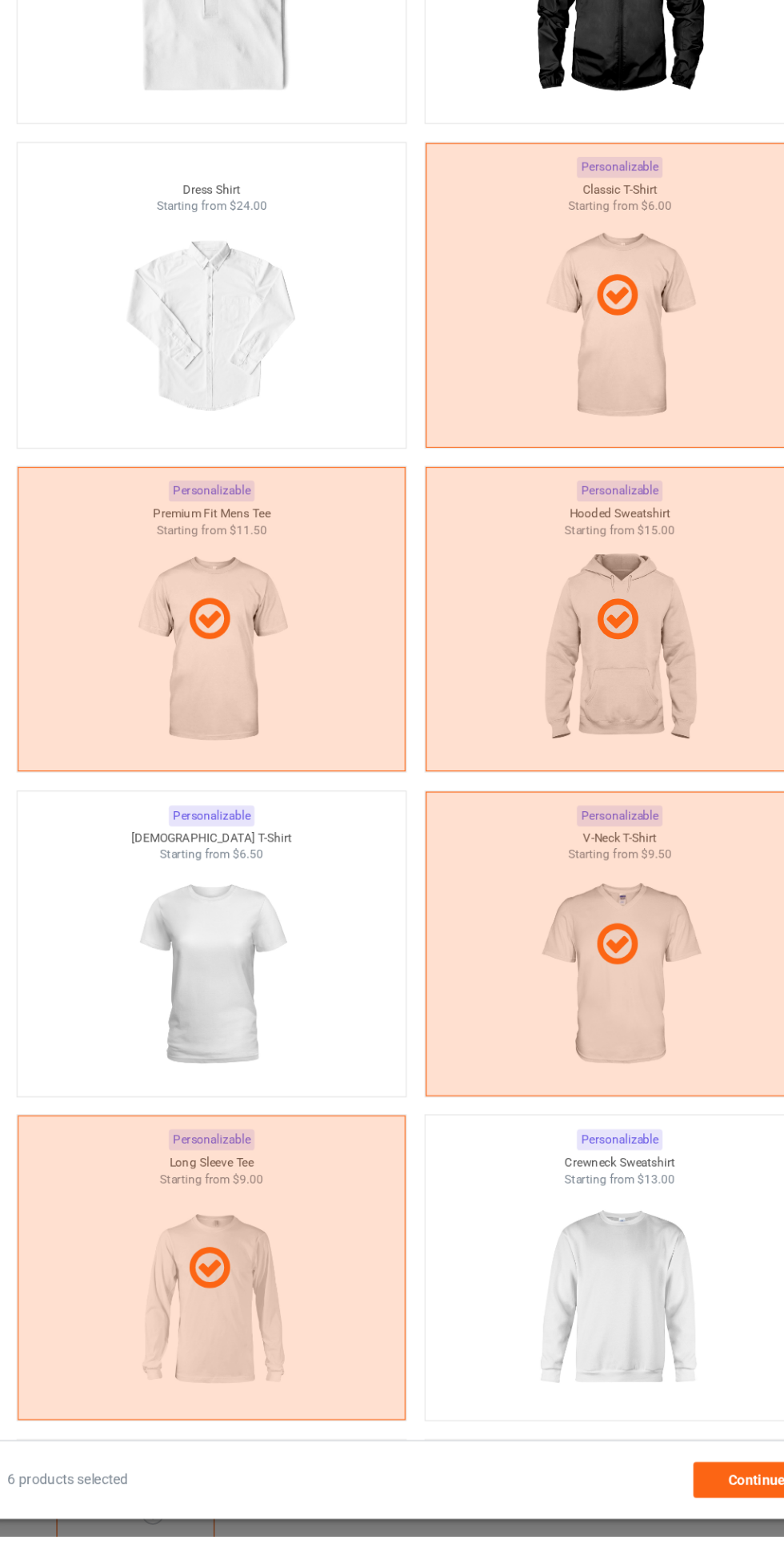
scroll to position [852, 0]
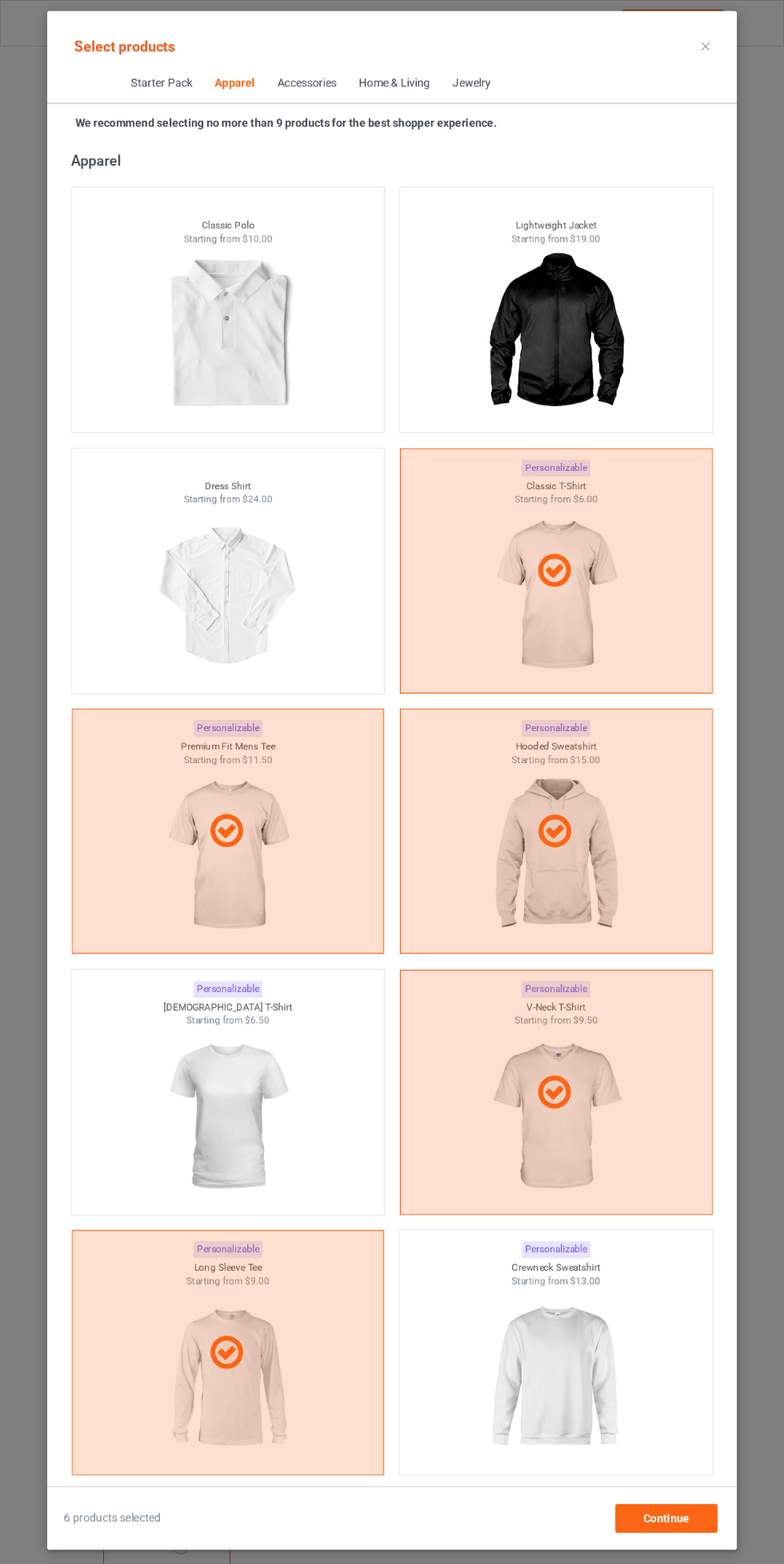
click at [706, 46] on icon at bounding box center [706, 47] width 8 height 8
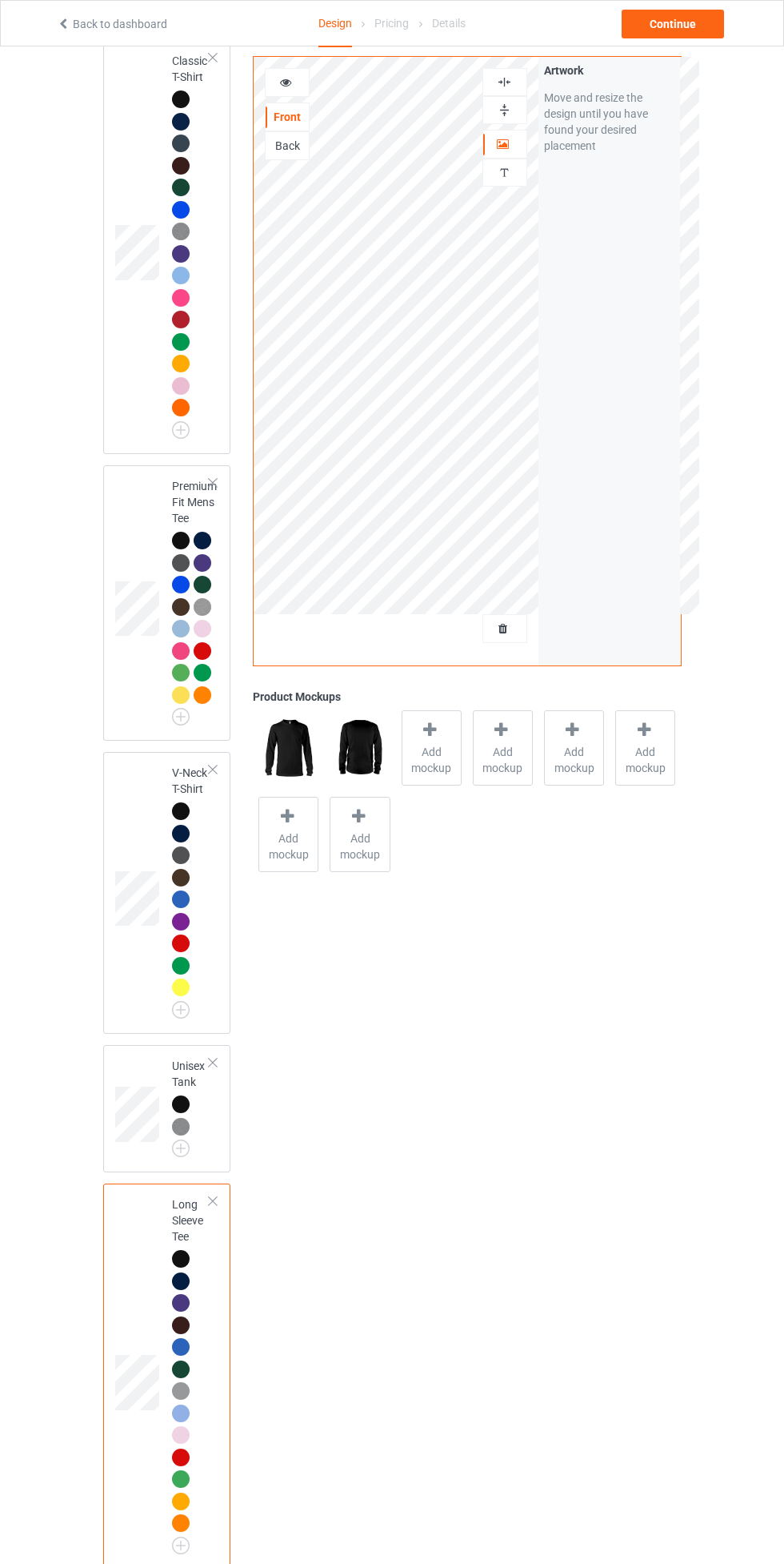
scroll to position [263, 0]
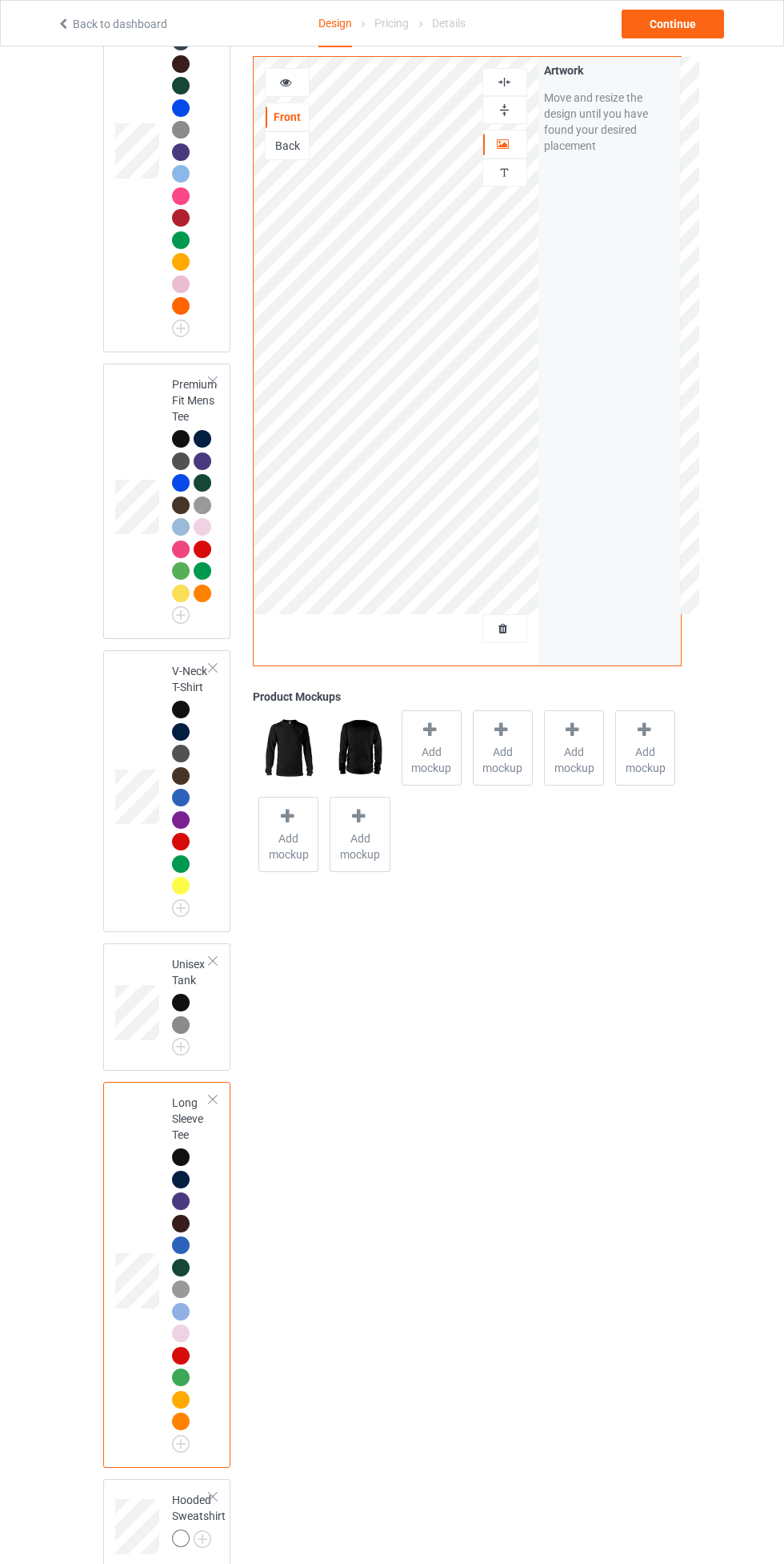
click at [0, 0] on img at bounding box center [0, 0] width 0 height 0
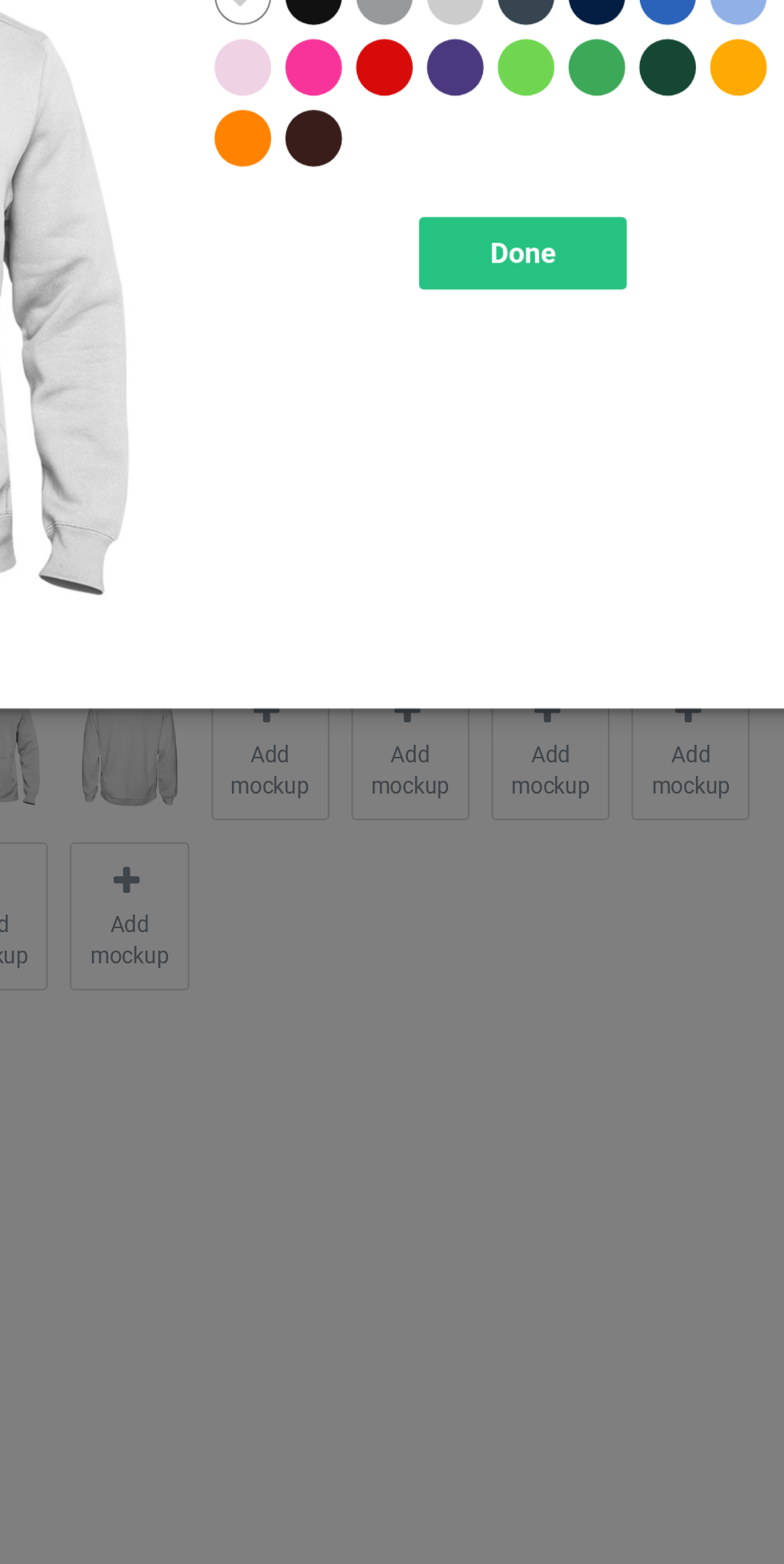
scroll to position [263, 0]
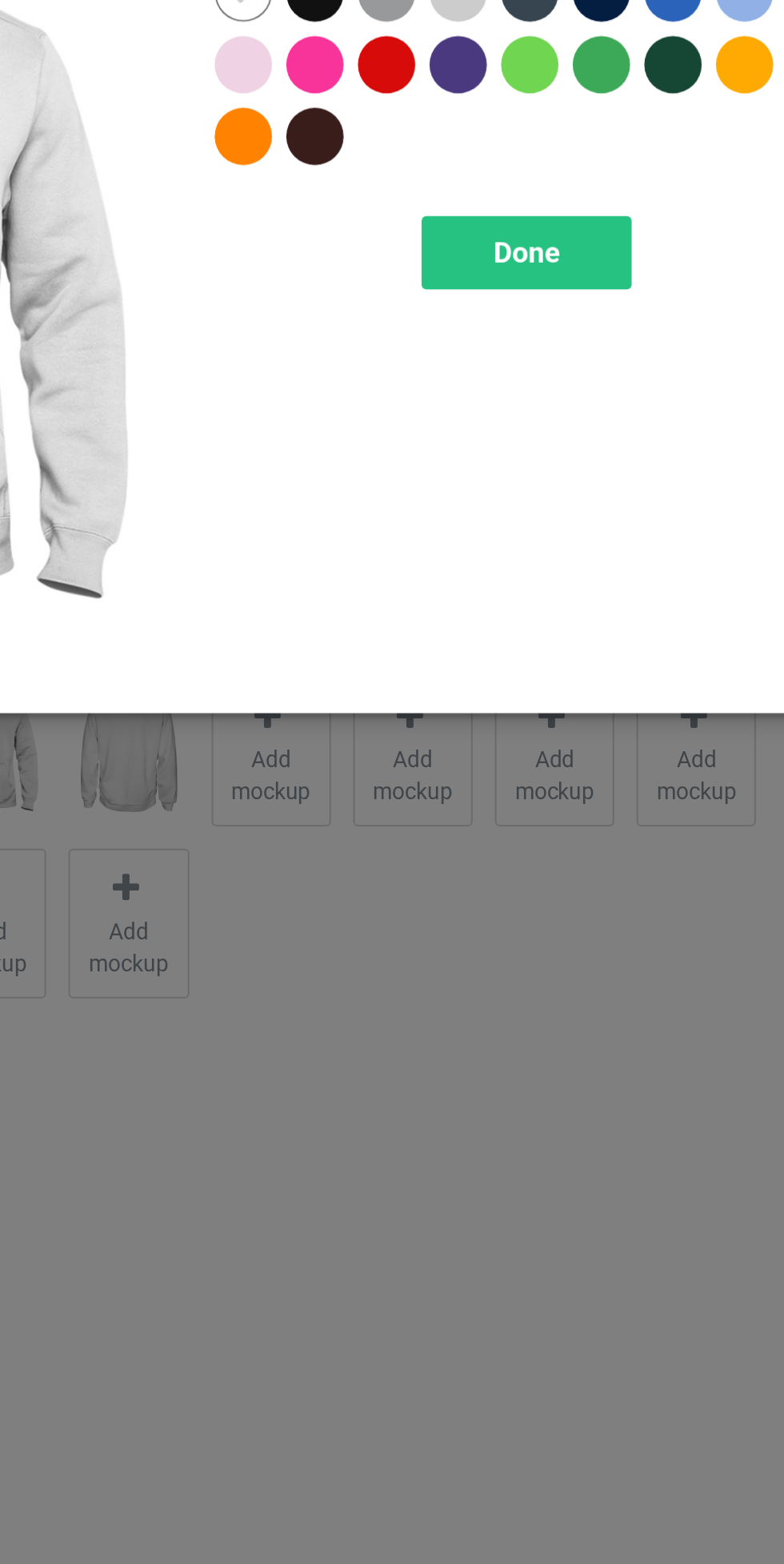
click at [563, 268] on div "Done" at bounding box center [560, 259] width 106 height 37
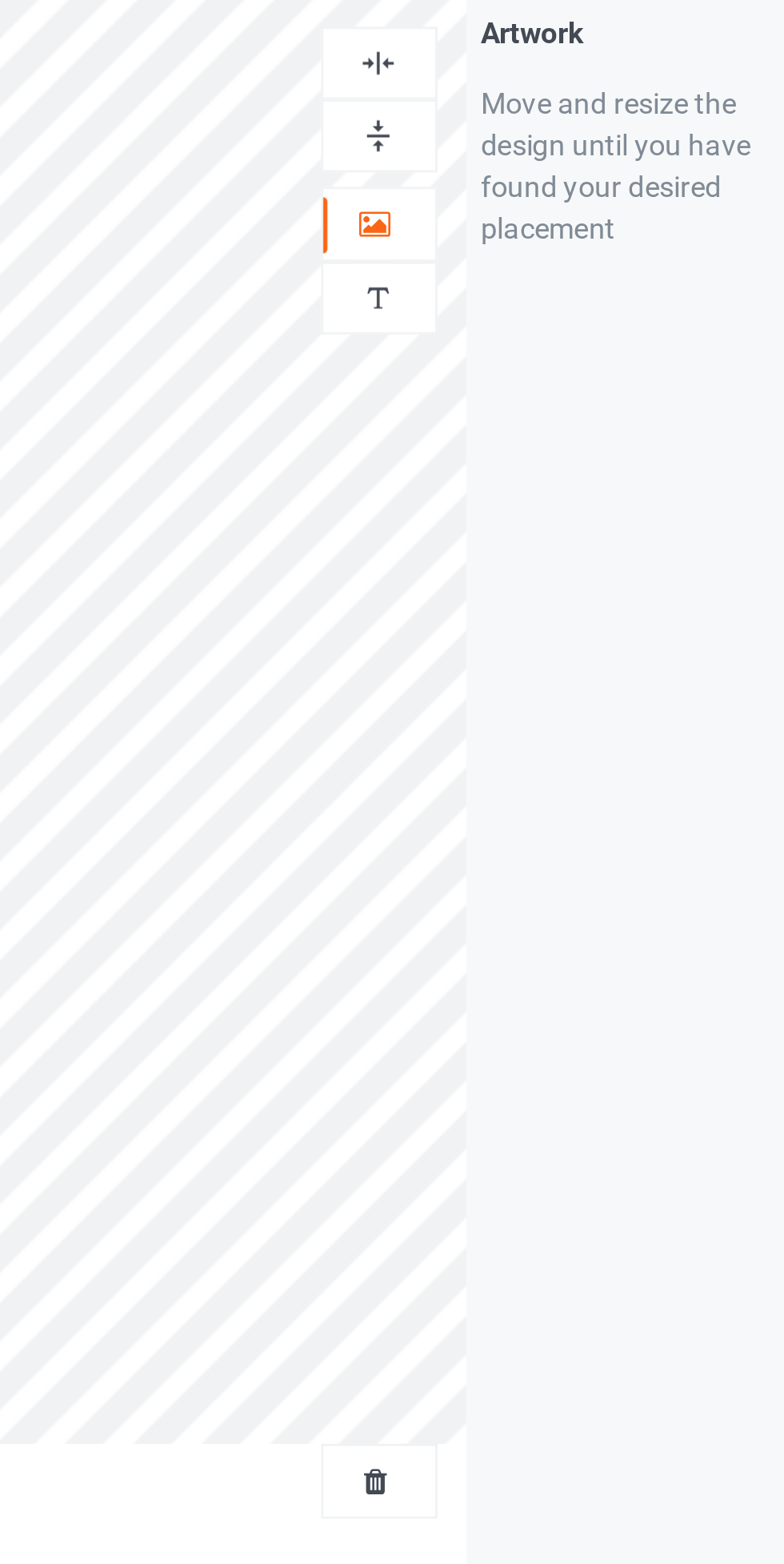
scroll to position [263, 0]
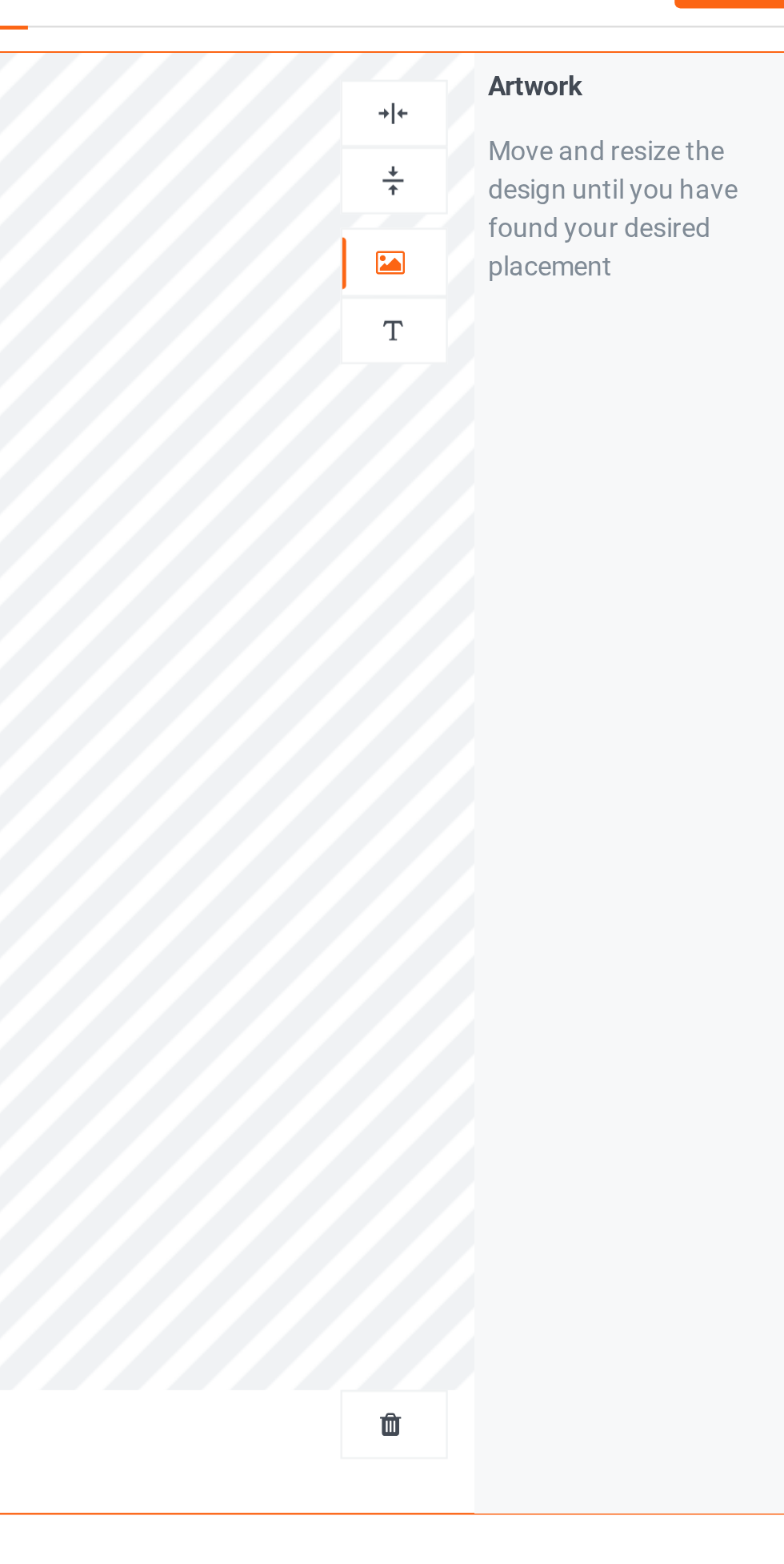
click at [522, 85] on div at bounding box center [505, 81] width 44 height 15
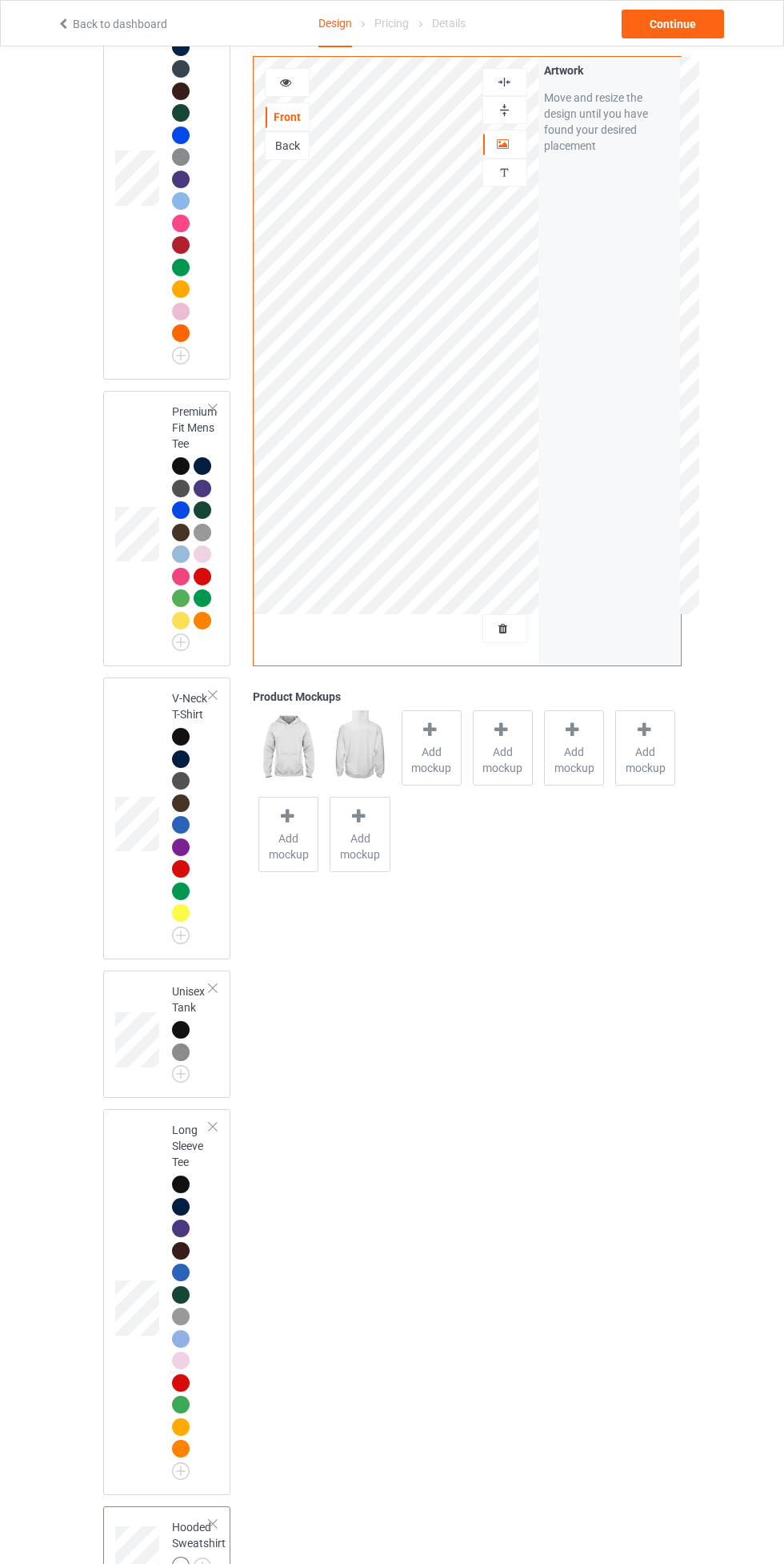
scroll to position [235, 0]
click at [213, 1523] on div at bounding box center [213, 1524] width 11 height 11
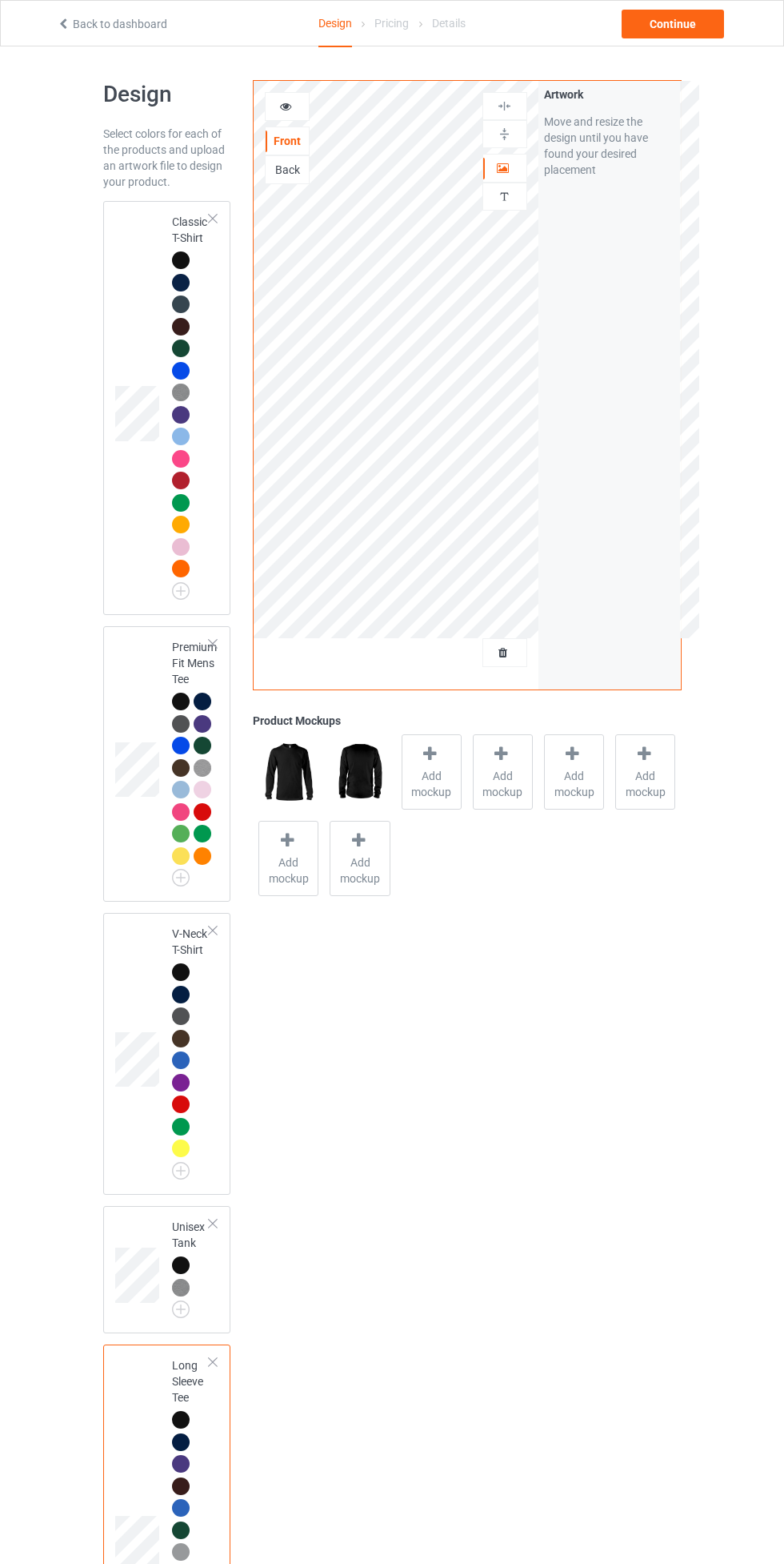
click at [178, 282] on div at bounding box center [181, 283] width 18 height 18
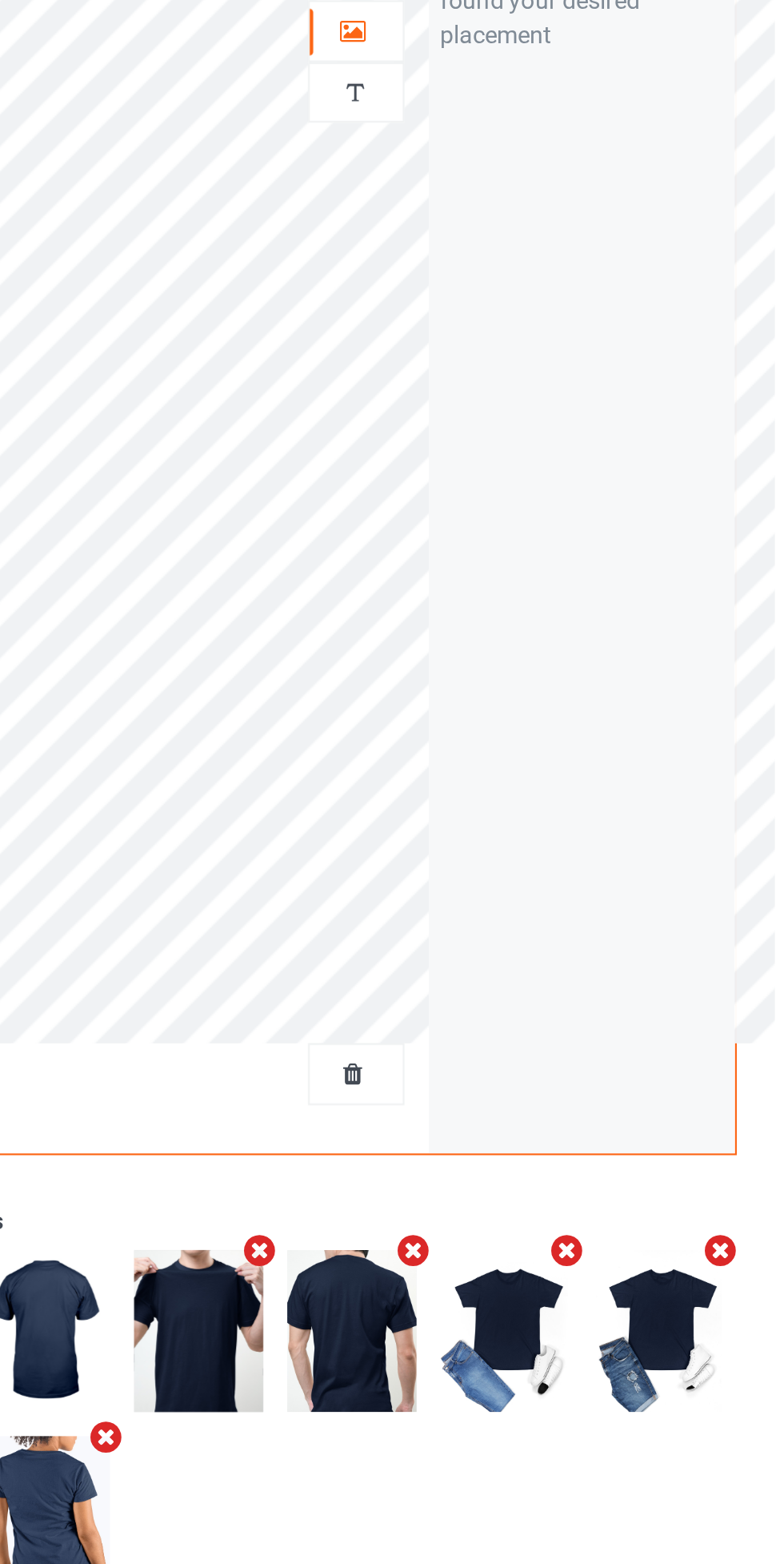
click at [513, 174] on div at bounding box center [505, 168] width 44 height 16
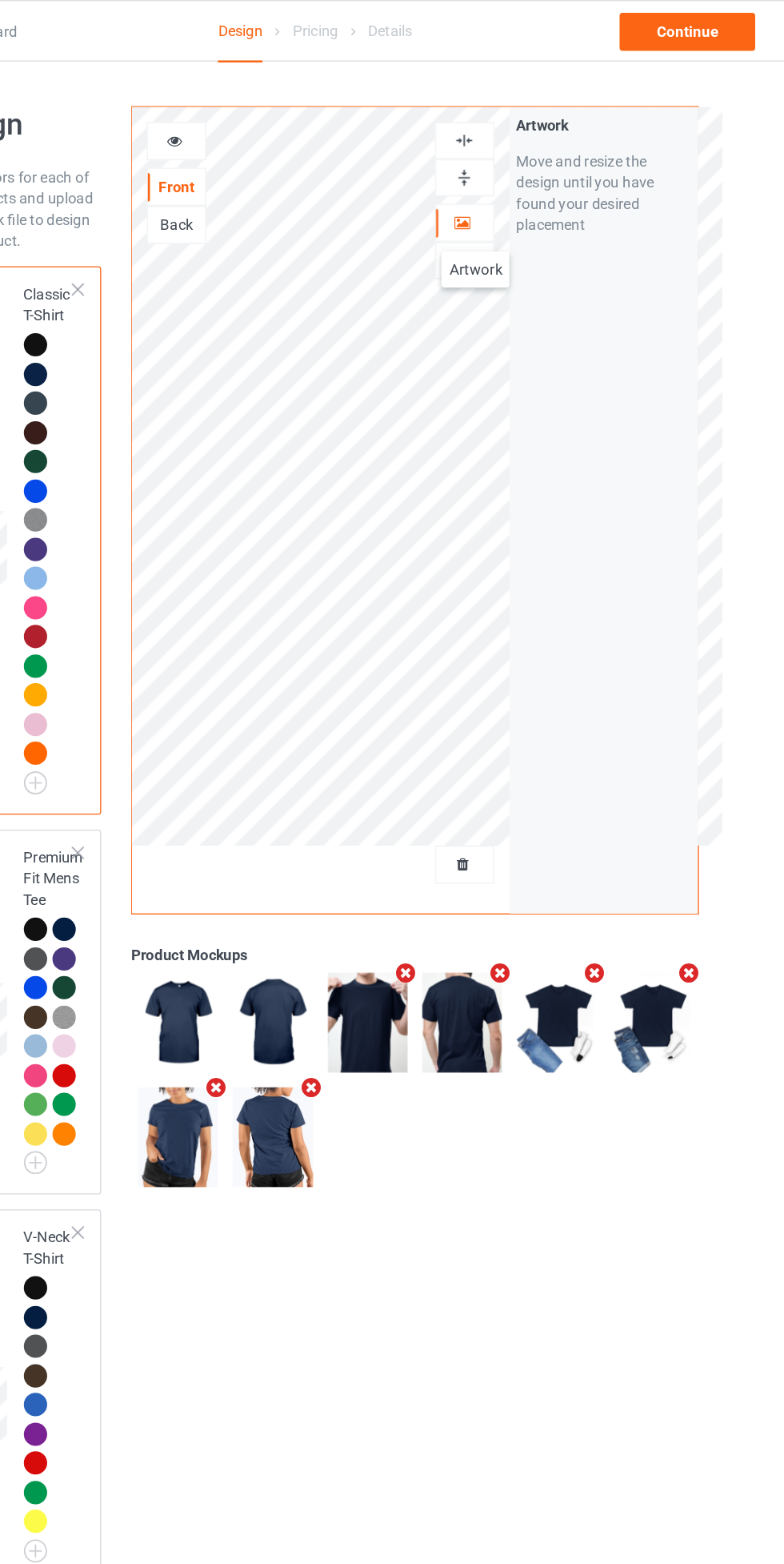
click at [500, 105] on img at bounding box center [504, 106] width 15 height 15
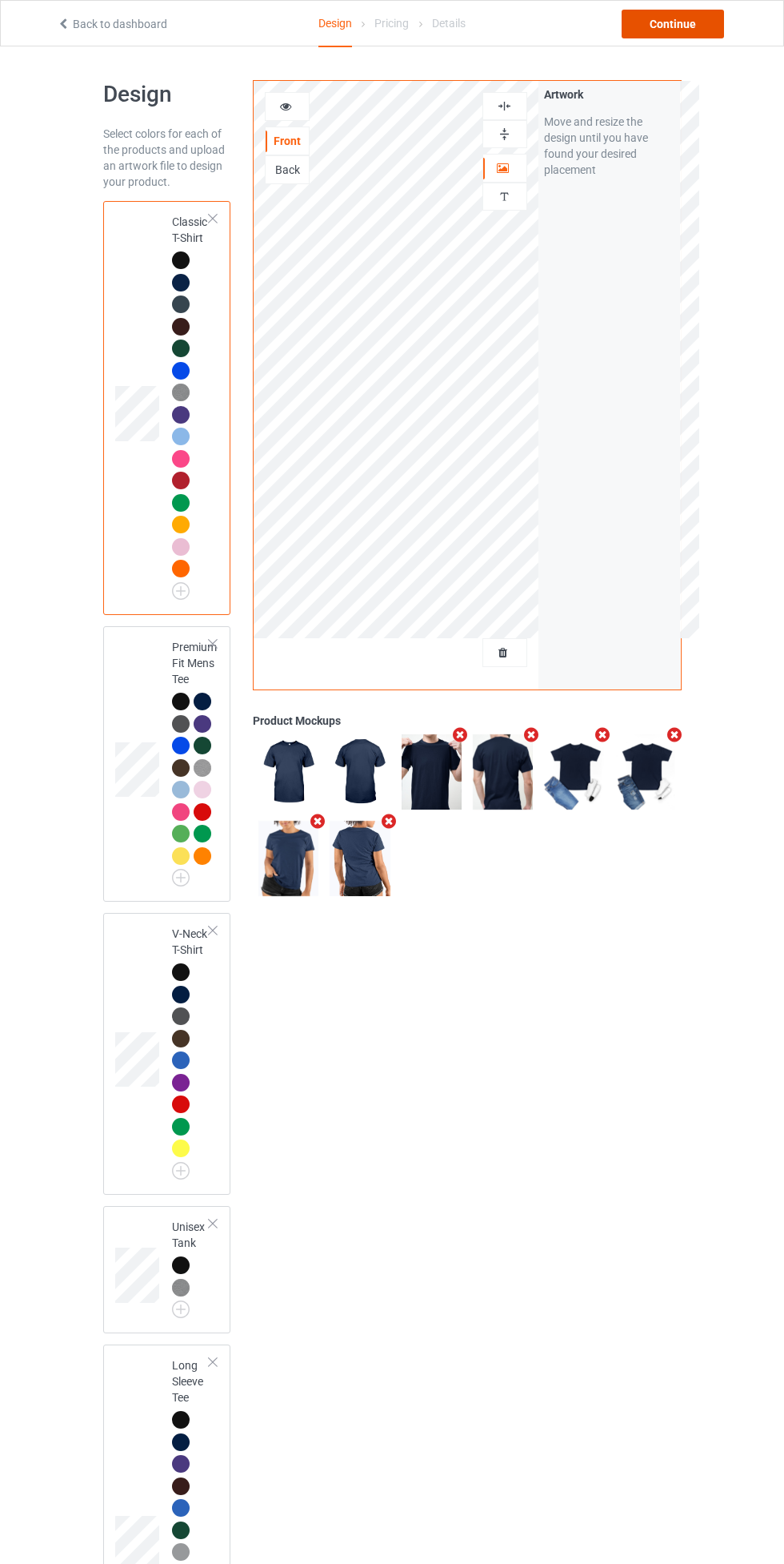
click at [686, 23] on div "Continue" at bounding box center [673, 24] width 102 height 29
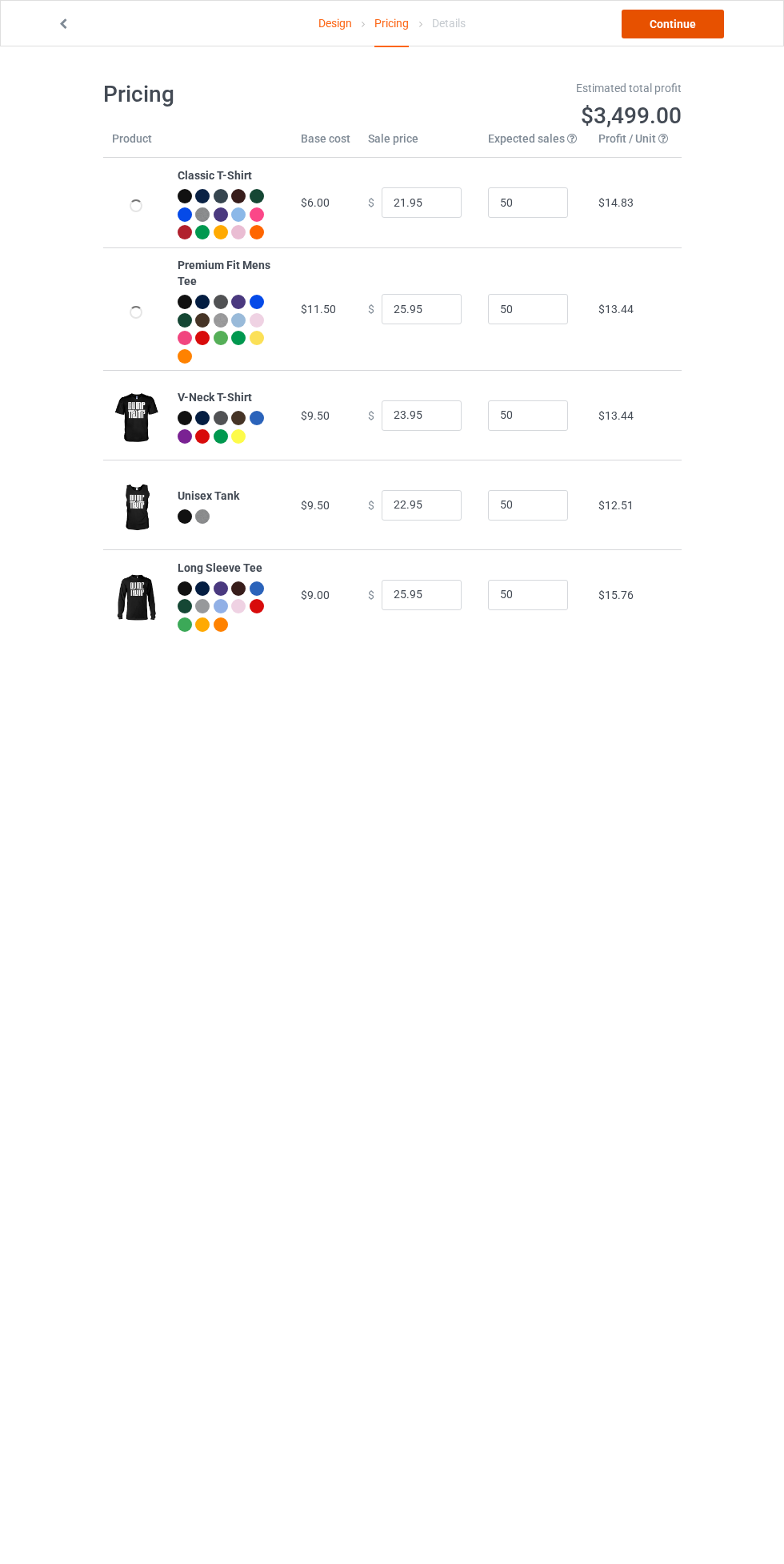
click at [680, 16] on link "Continue" at bounding box center [673, 24] width 102 height 29
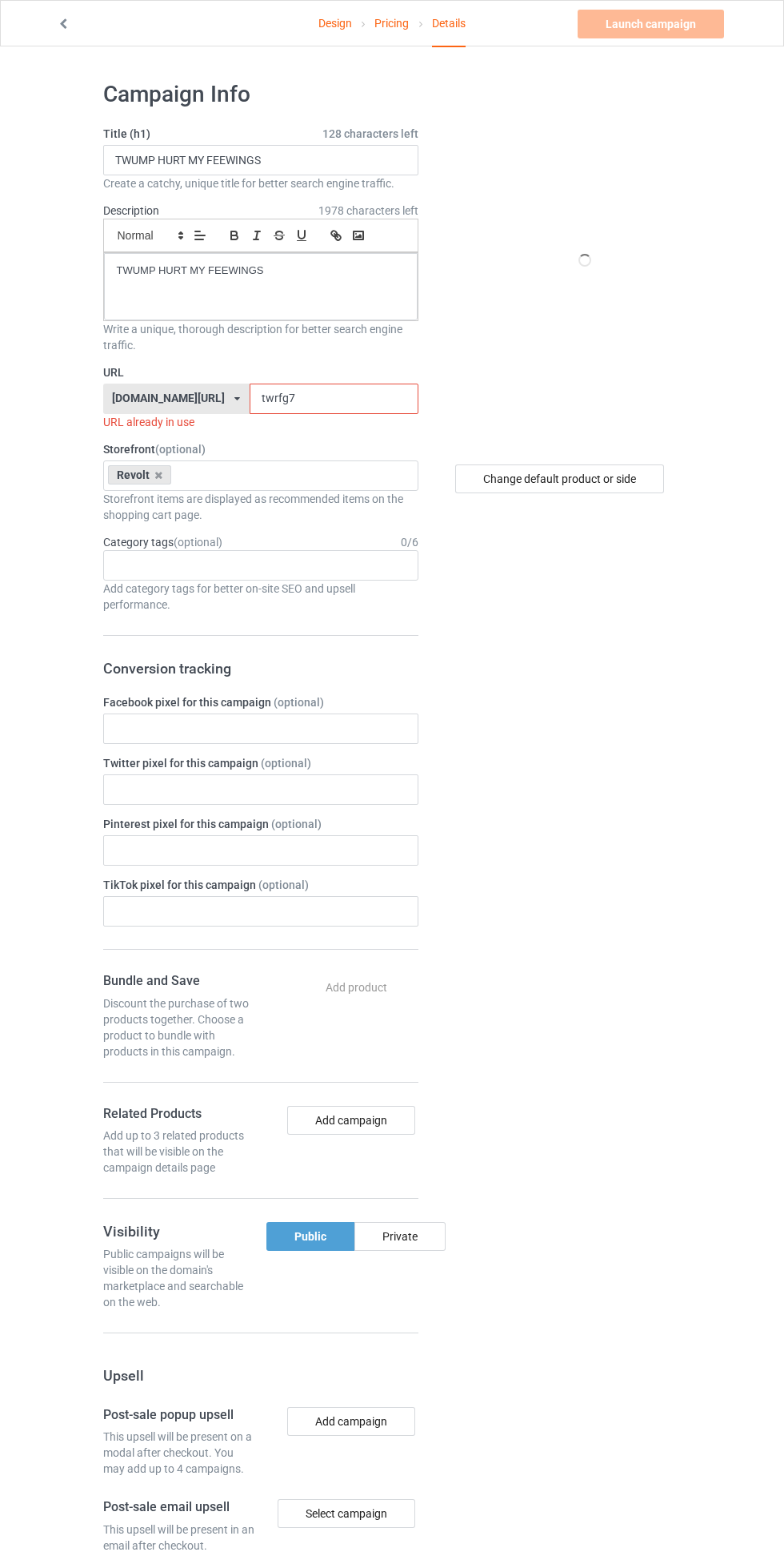
click at [337, 399] on input "twrfg7" at bounding box center [334, 399] width 169 height 31
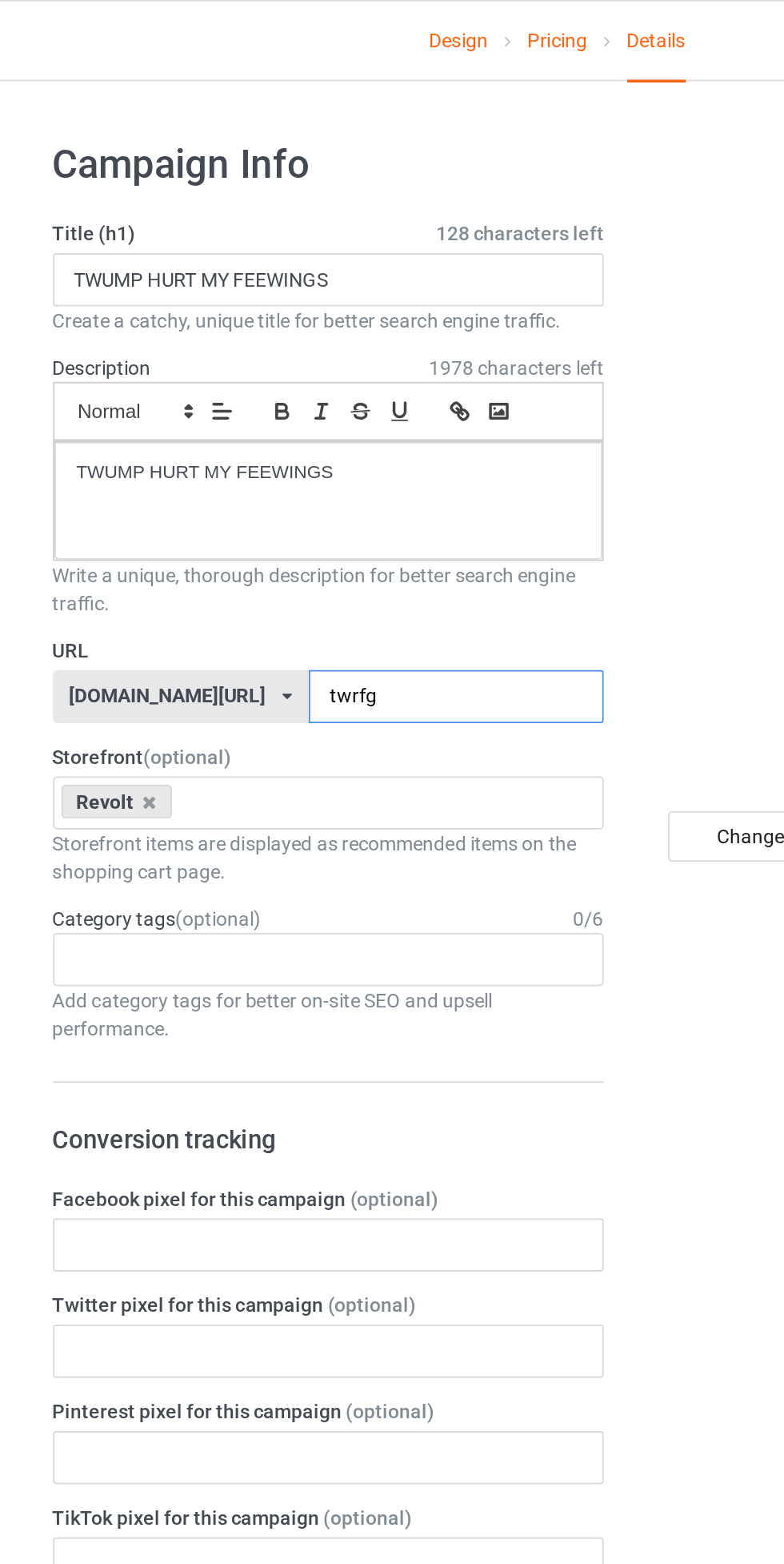
type input "twrfg"
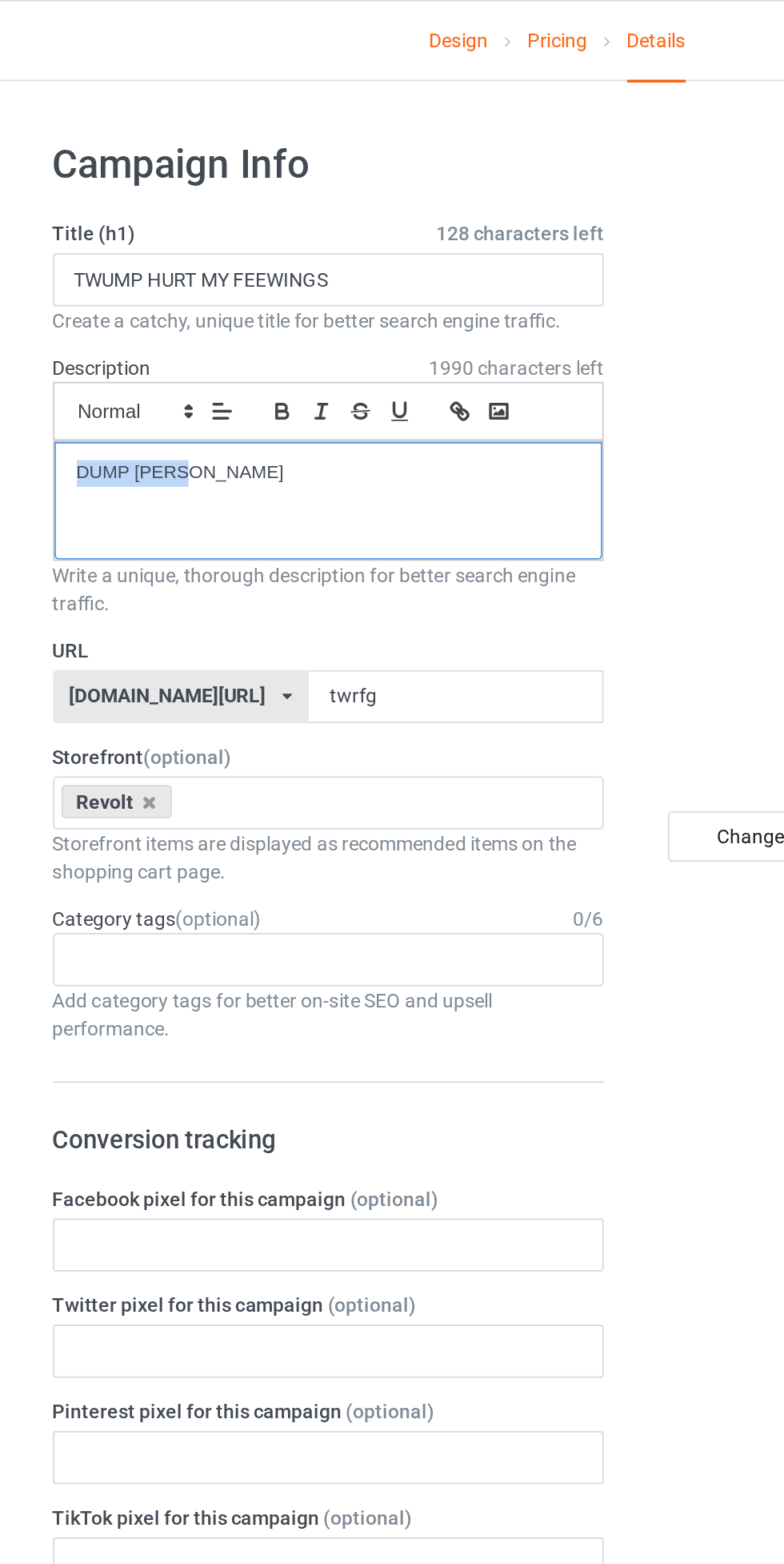
copy p "DUMP [PERSON_NAME]"
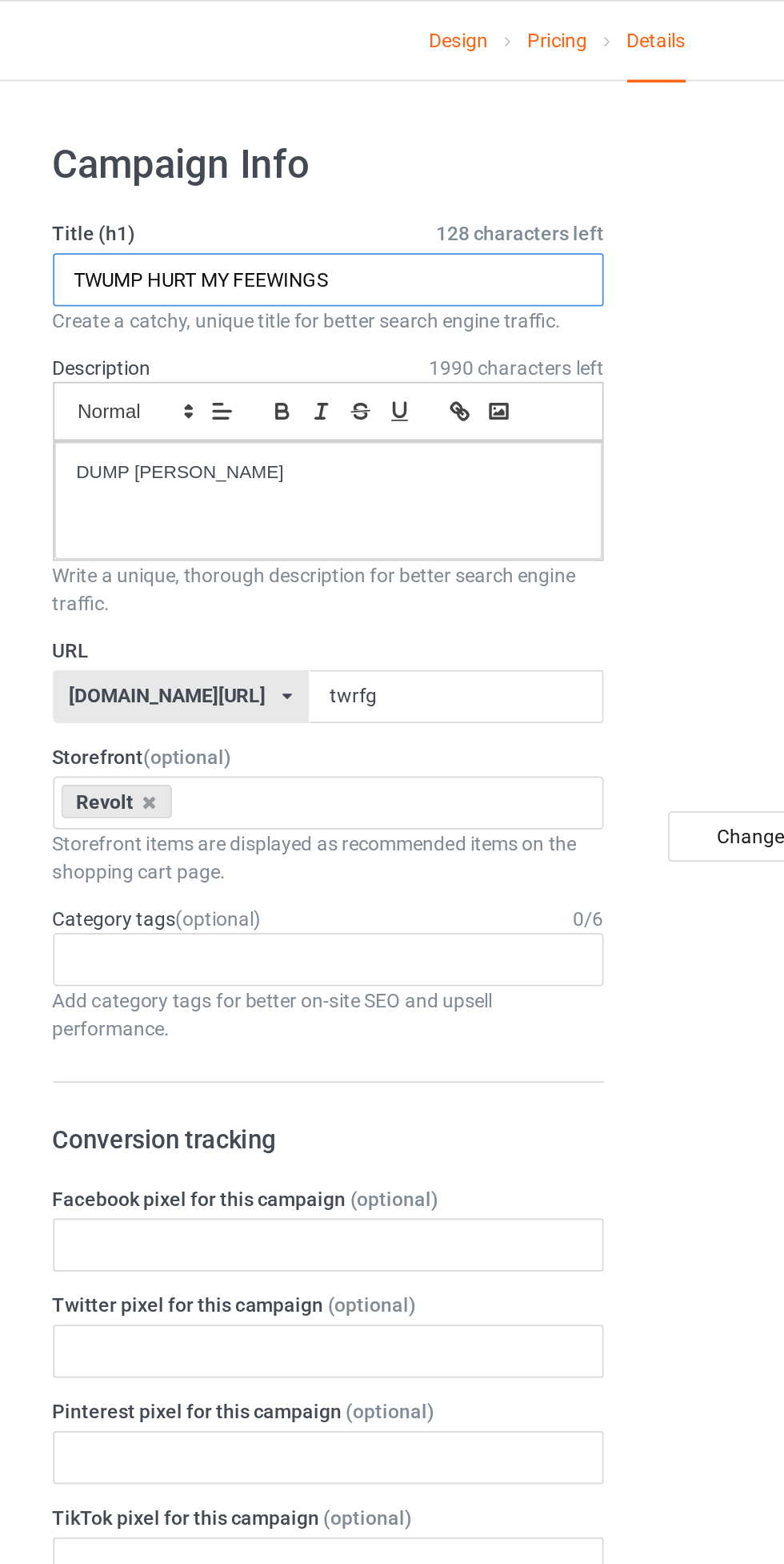
paste input "DUMP [PERSON_NAME]"
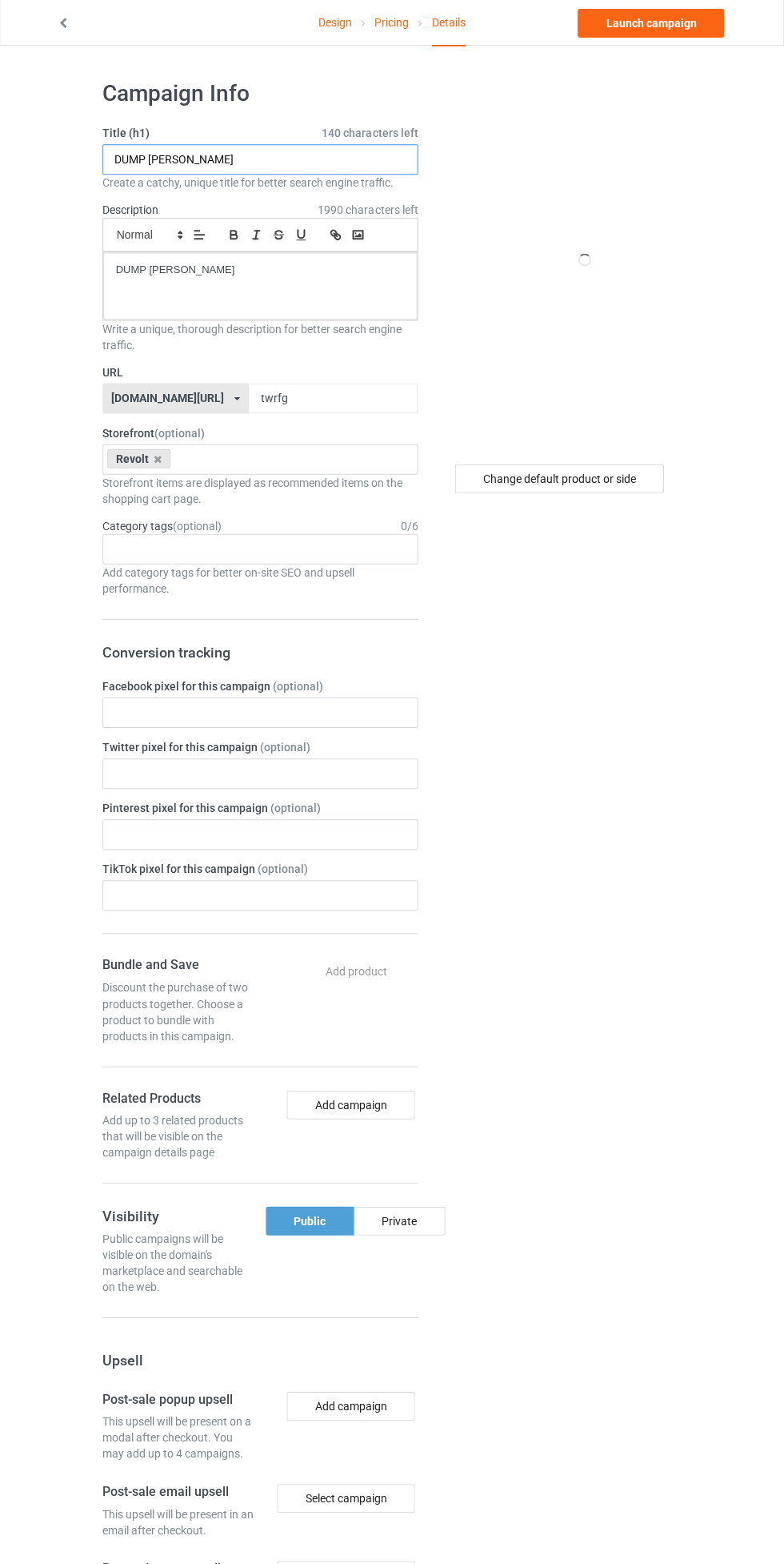
type input "DUMP [PERSON_NAME]"
click at [513, 476] on div "Change default product or side" at bounding box center [559, 479] width 209 height 29
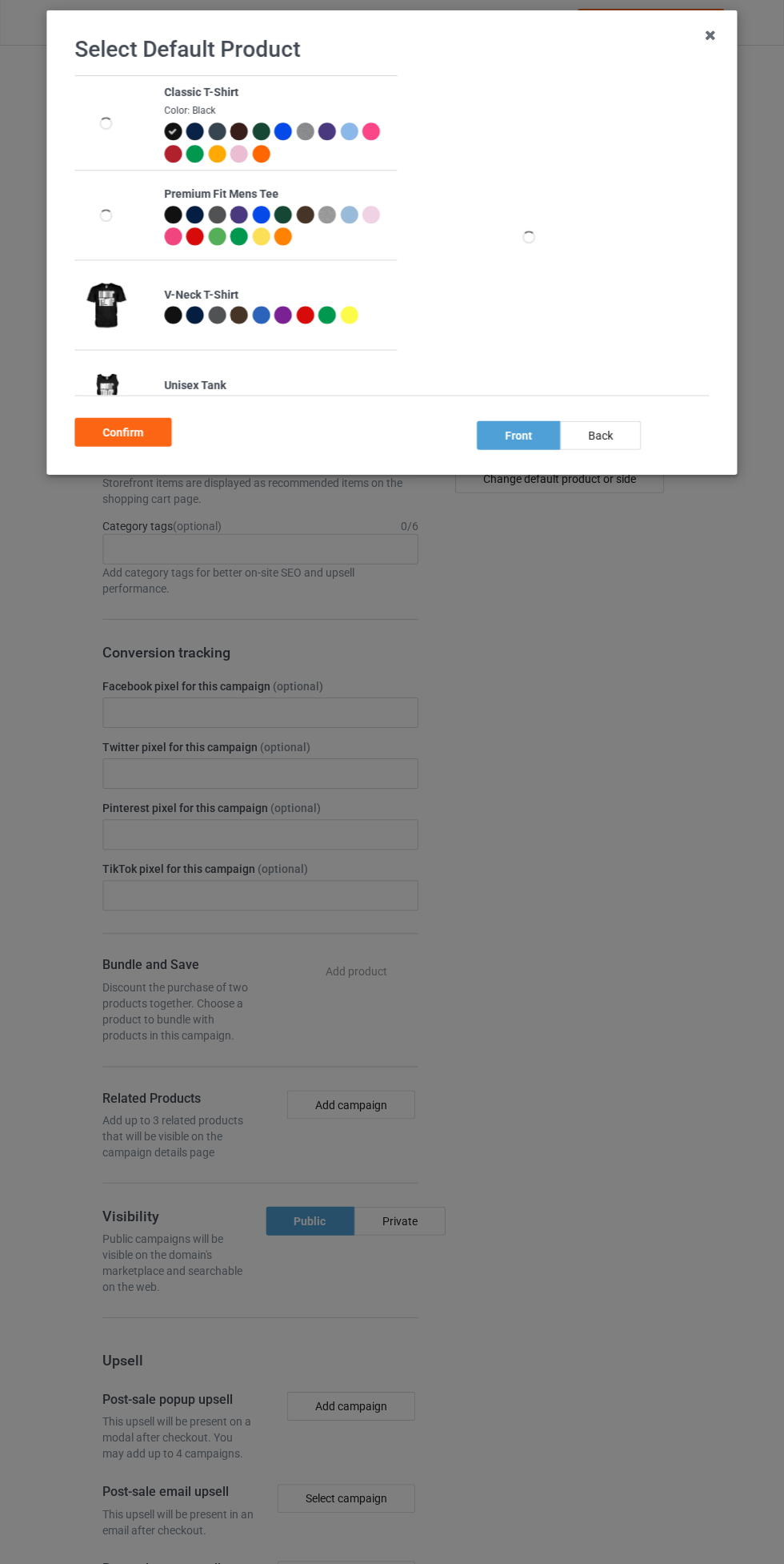
click at [131, 441] on div "Confirm" at bounding box center [123, 432] width 97 height 29
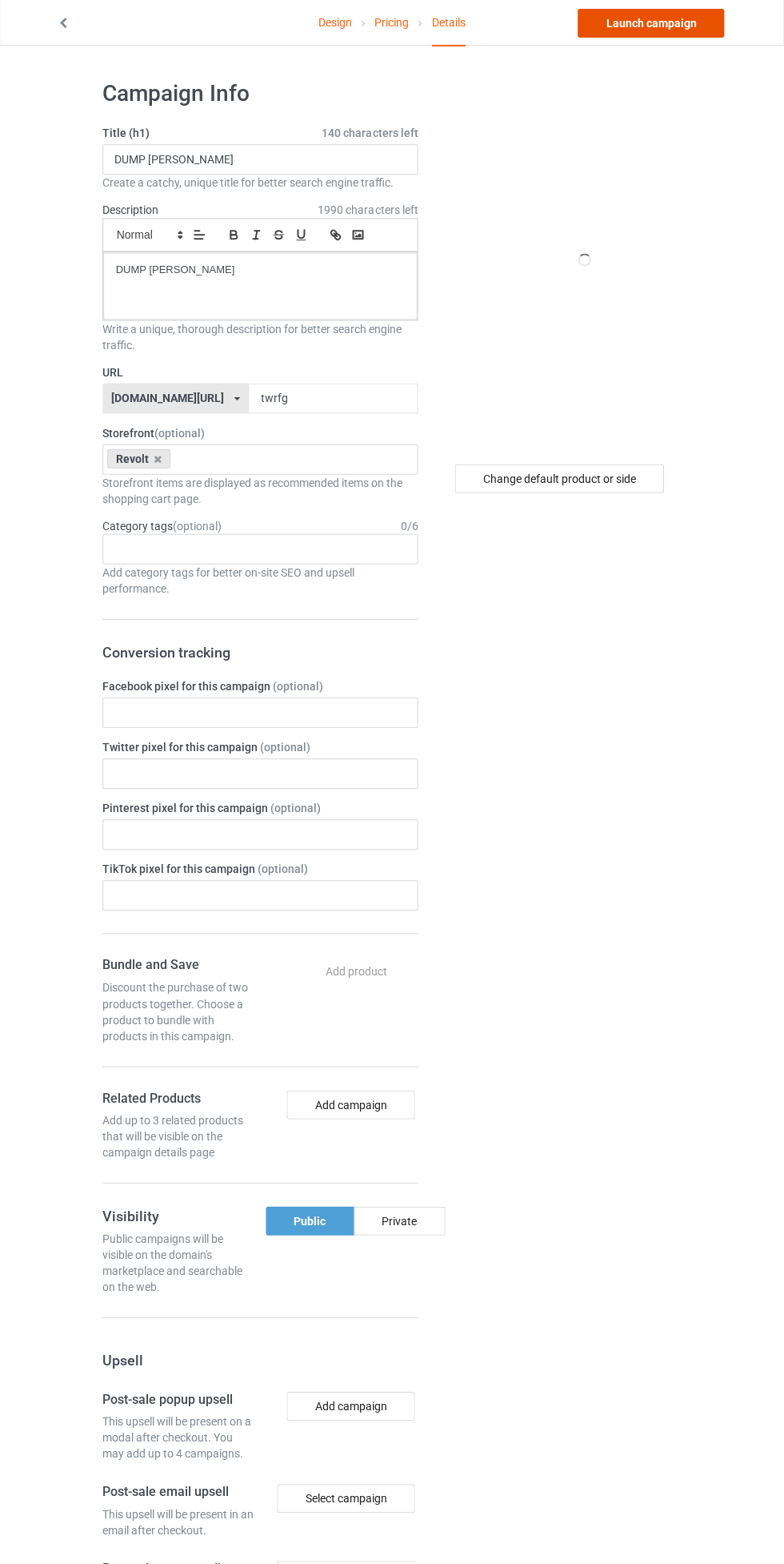
click at [639, 23] on link "Launch campaign" at bounding box center [651, 24] width 147 height 29
